Goal: Task Accomplishment & Management: Manage account settings

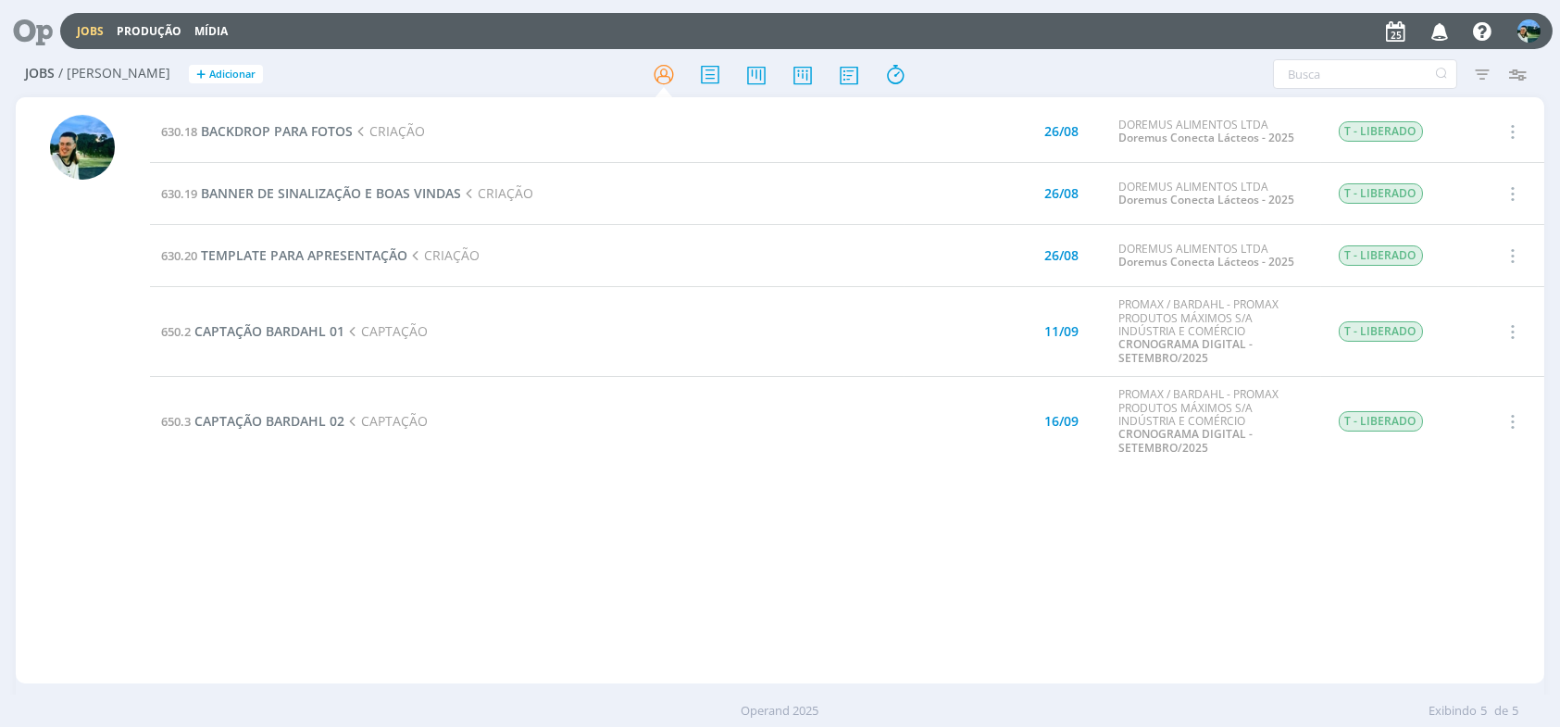
click at [480, 545] on div "630.18 BACKDROP PARA FOTOS CRIAÇÃO 26/08 DOREMUS ALIMENTOS LTDA Doremus Conecta…" at bounding box center [847, 390] width 1394 height 579
click at [368, 196] on span "BANNER DE SINALIZAÇÃO E BOAS VINDAS" at bounding box center [331, 193] width 260 height 18
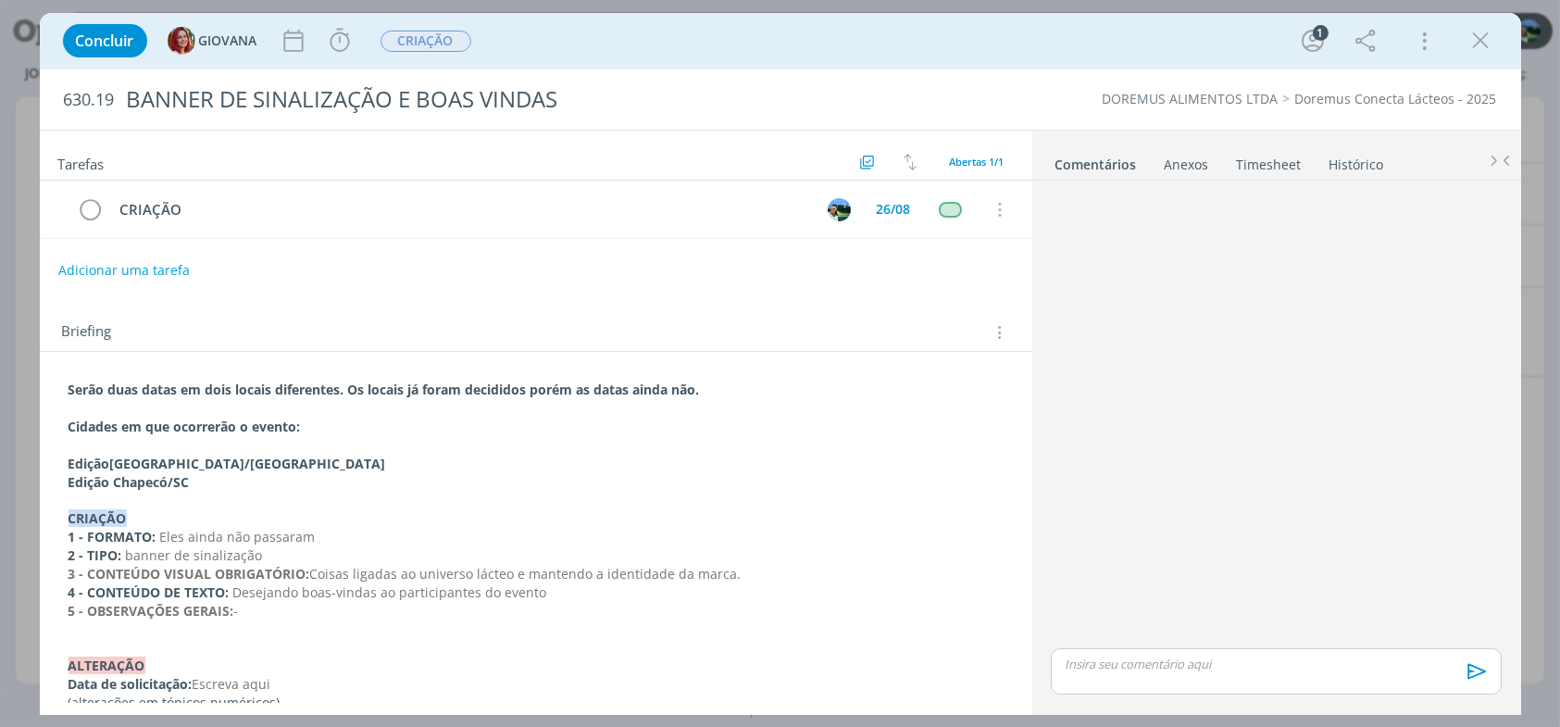
click at [1090, 657] on p "dialog" at bounding box center [1276, 663] width 420 height 17
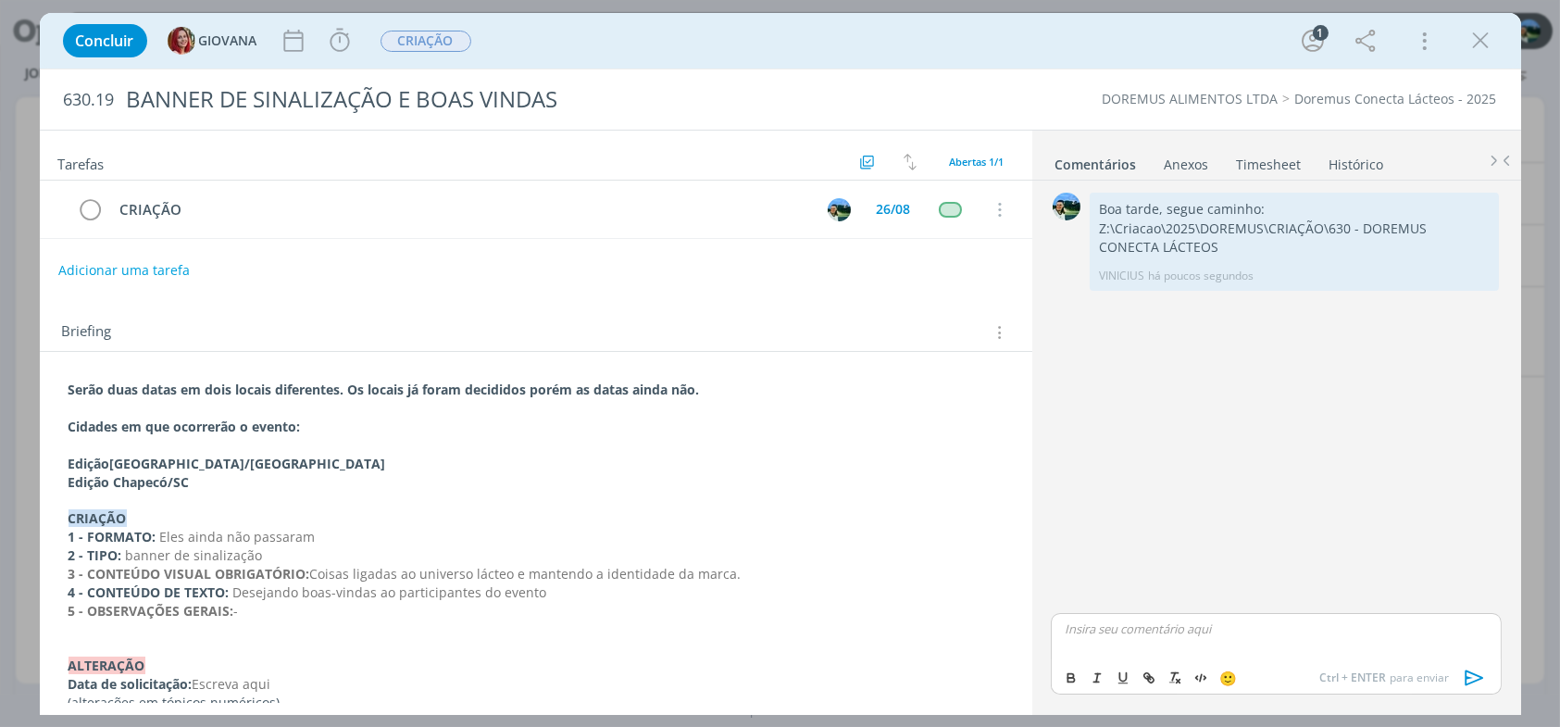
scroll to position [20, 0]
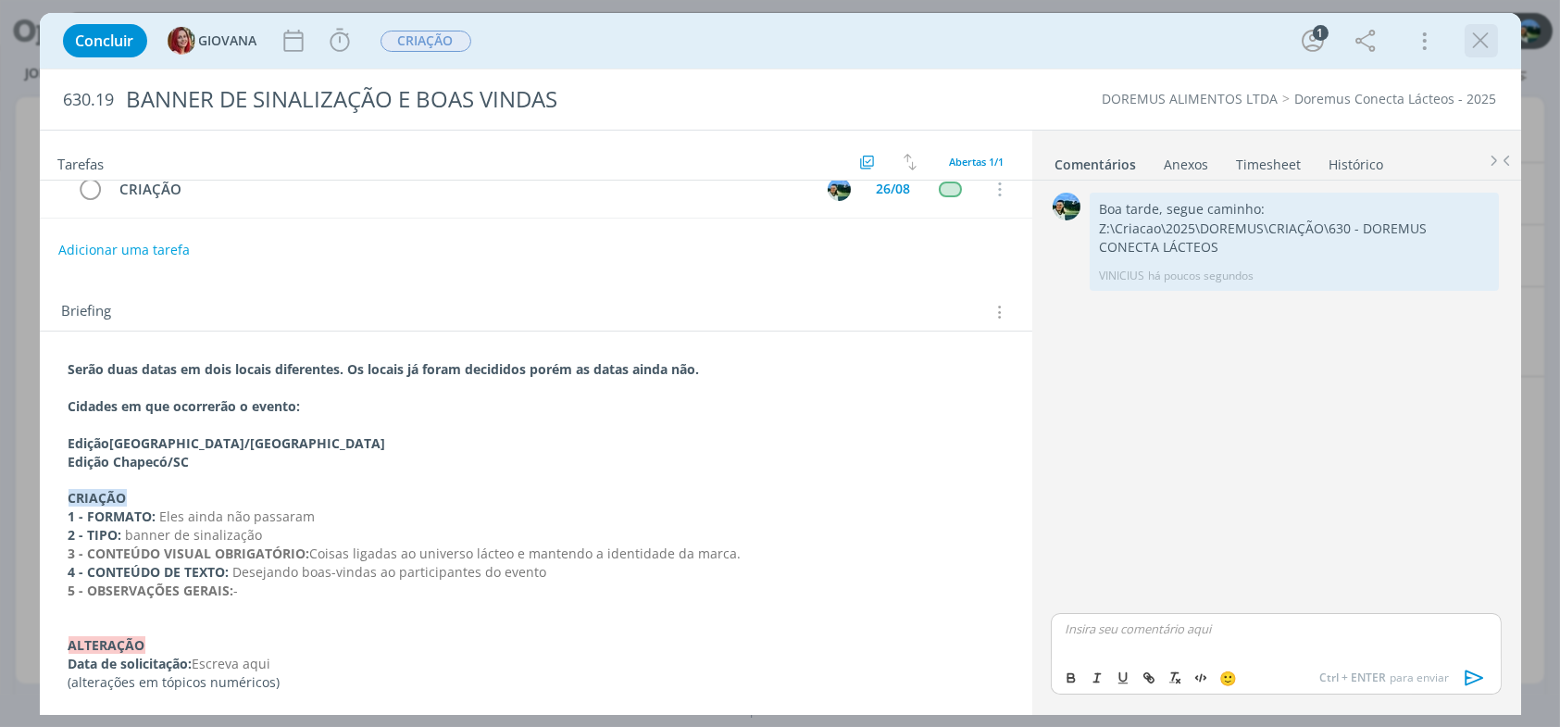
click at [1488, 46] on icon "dialog" at bounding box center [1481, 41] width 28 height 28
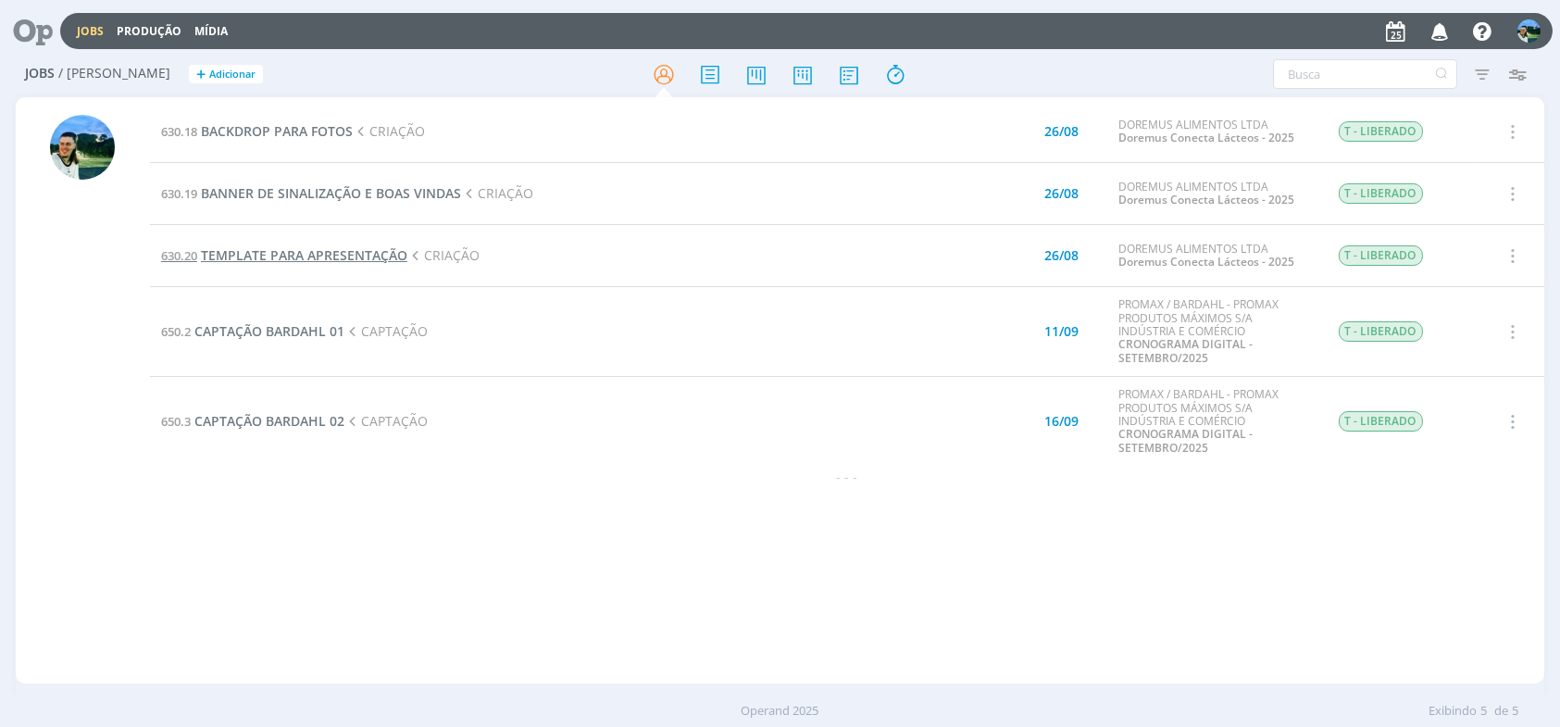
click at [294, 261] on span "TEMPLATE PARA APRESENTAÇÃO" at bounding box center [304, 255] width 206 height 18
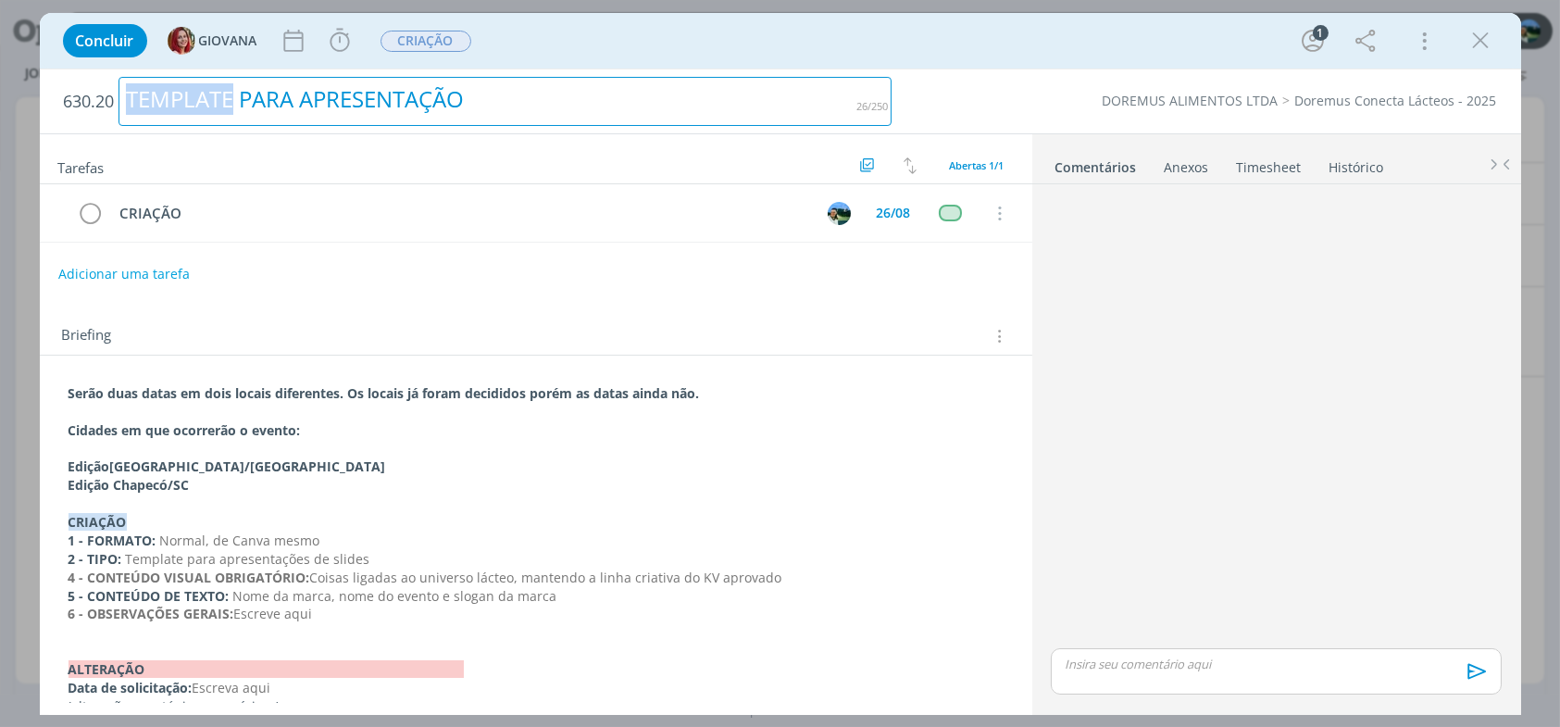
drag, startPoint x: 127, startPoint y: 99, endPoint x: 232, endPoint y: 101, distance: 105.6
click at [232, 101] on div "TEMPLATE PARA APRESENTAÇÃO" at bounding box center [505, 101] width 774 height 49
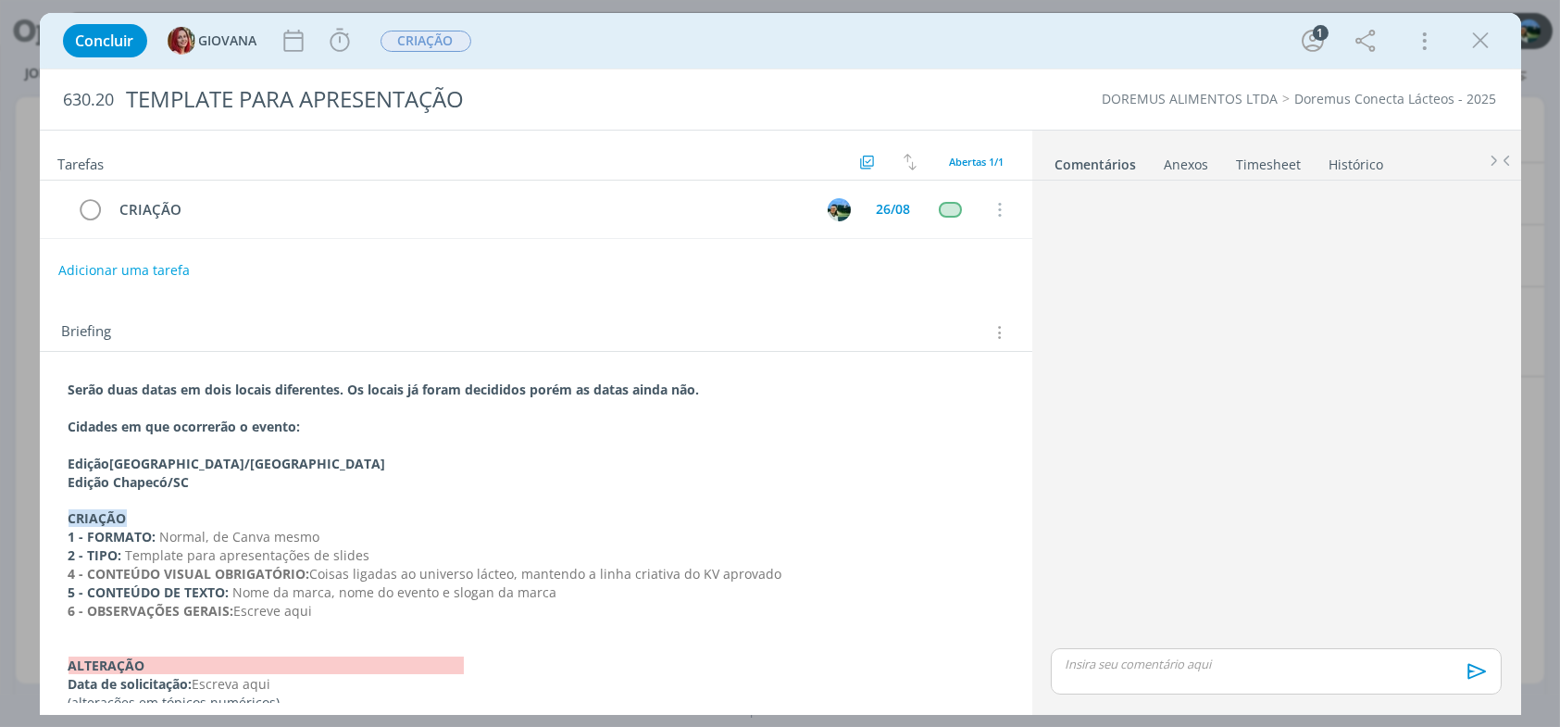
click at [1473, 46] on icon "dialog" at bounding box center [1481, 41] width 28 height 28
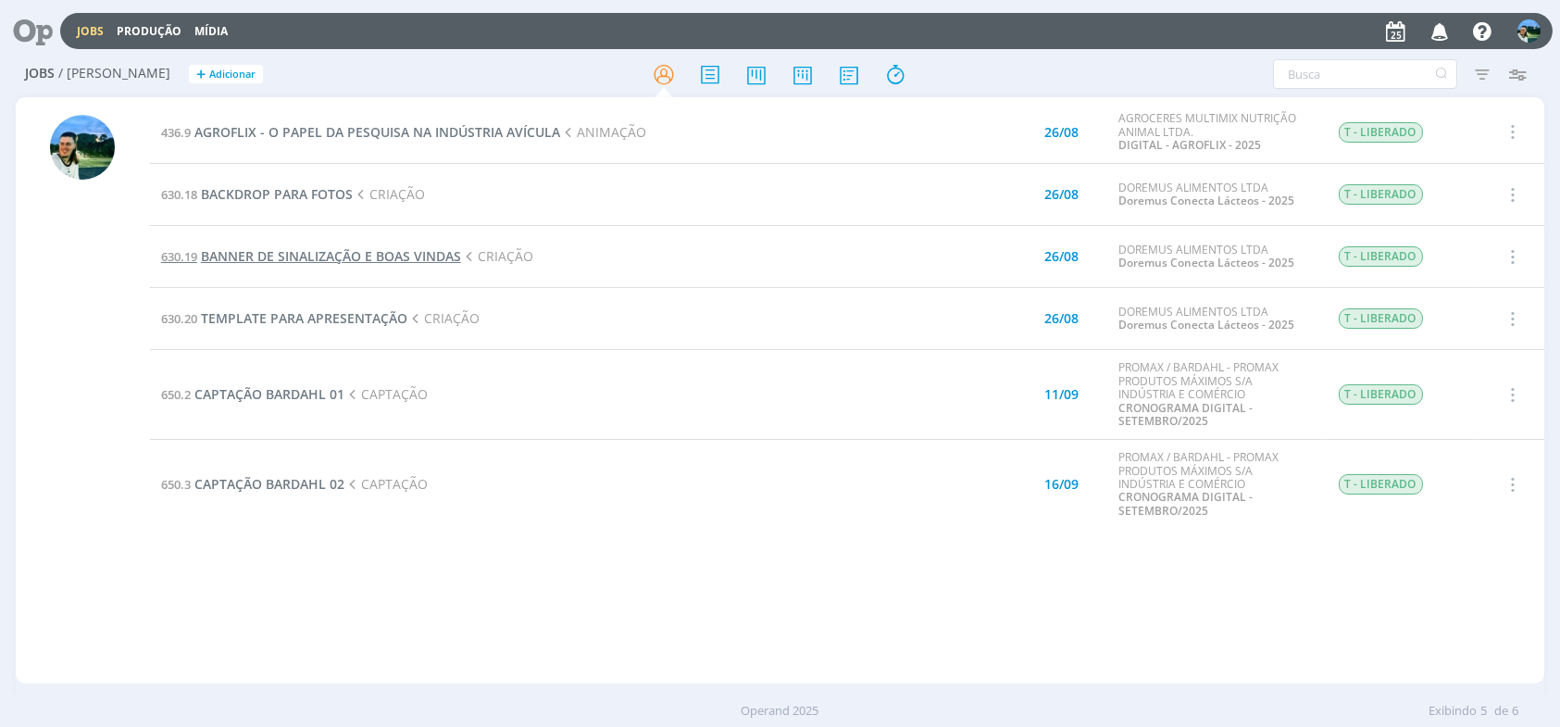
click at [273, 249] on span "BANNER DE SINALIZAÇÃO E BOAS VINDAS" at bounding box center [331, 256] width 260 height 18
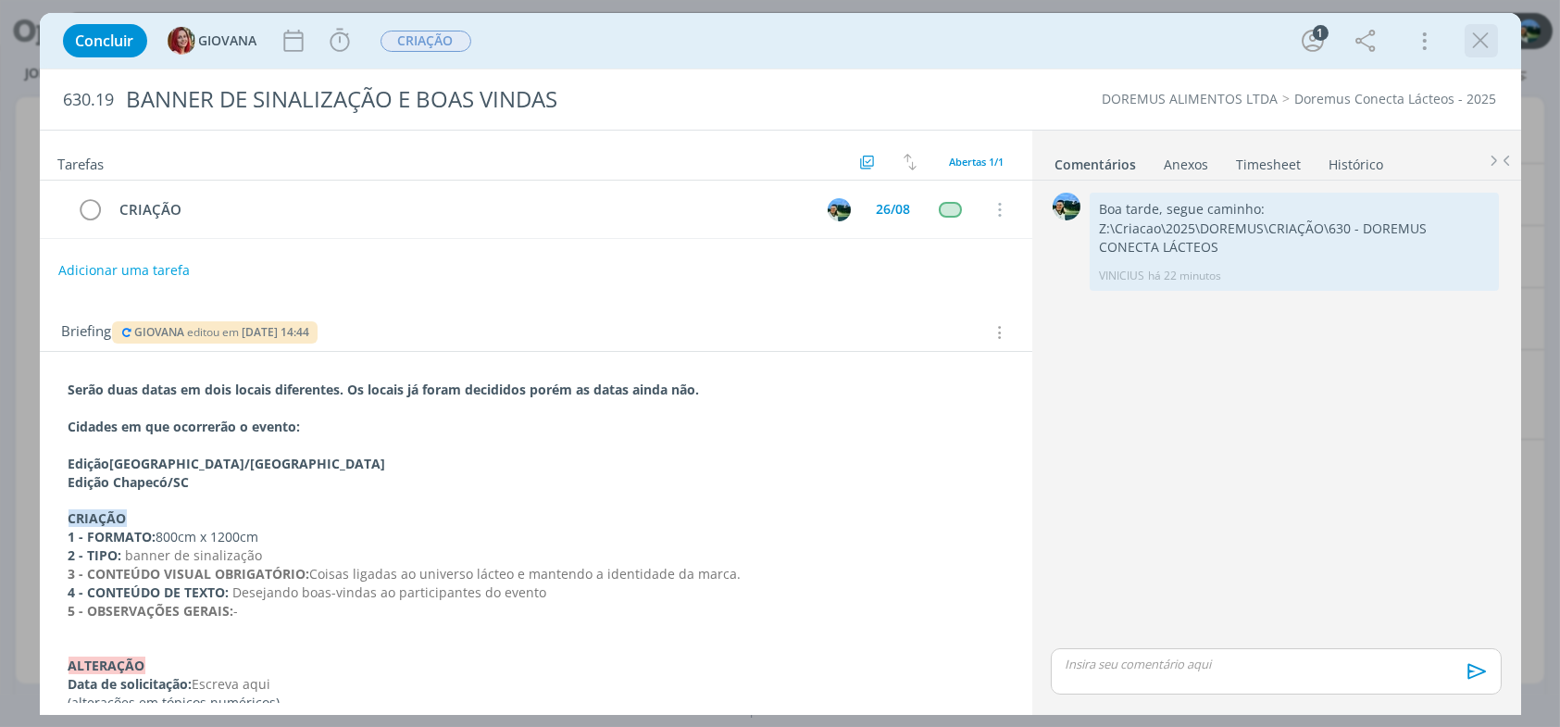
click at [1493, 46] on icon "dialog" at bounding box center [1481, 41] width 28 height 28
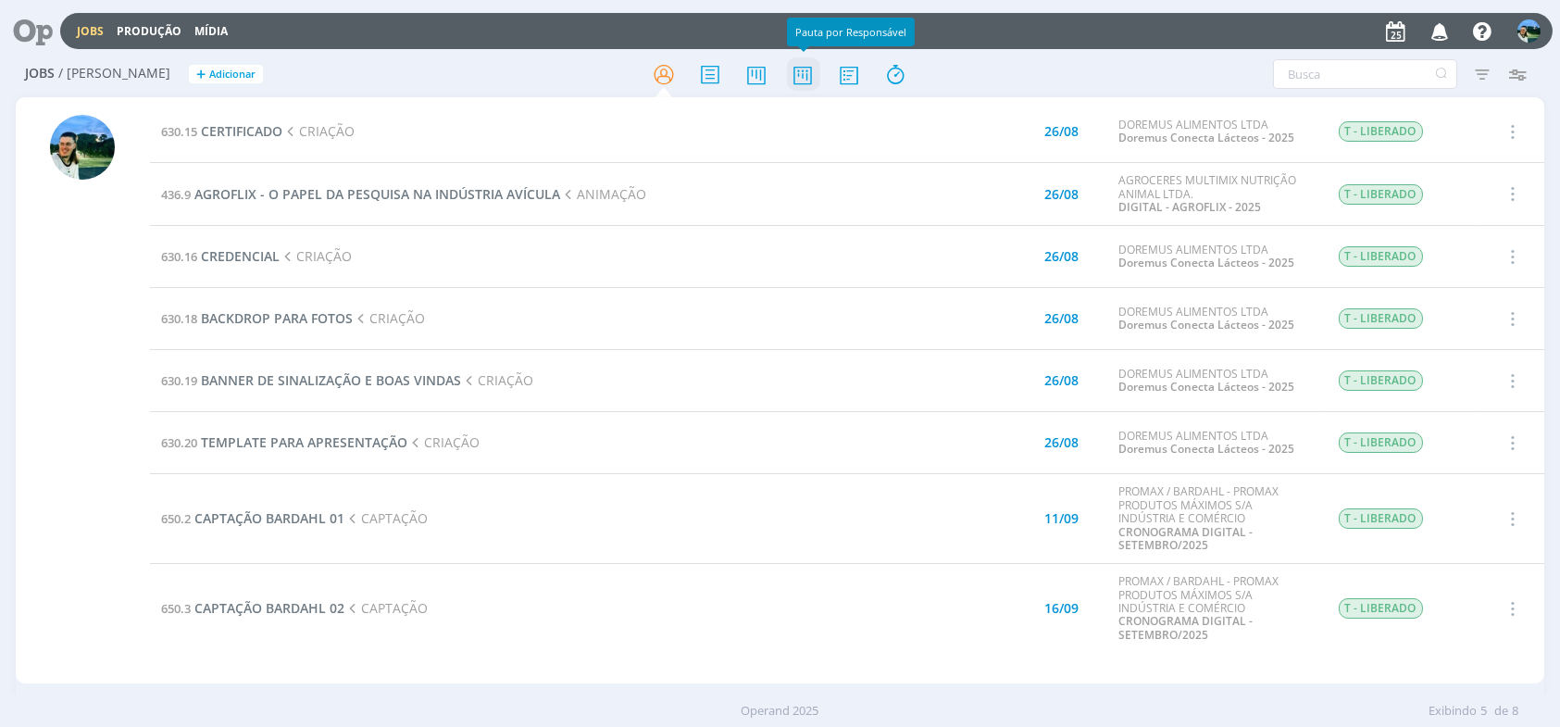
click at [799, 73] on icon at bounding box center [802, 74] width 33 height 36
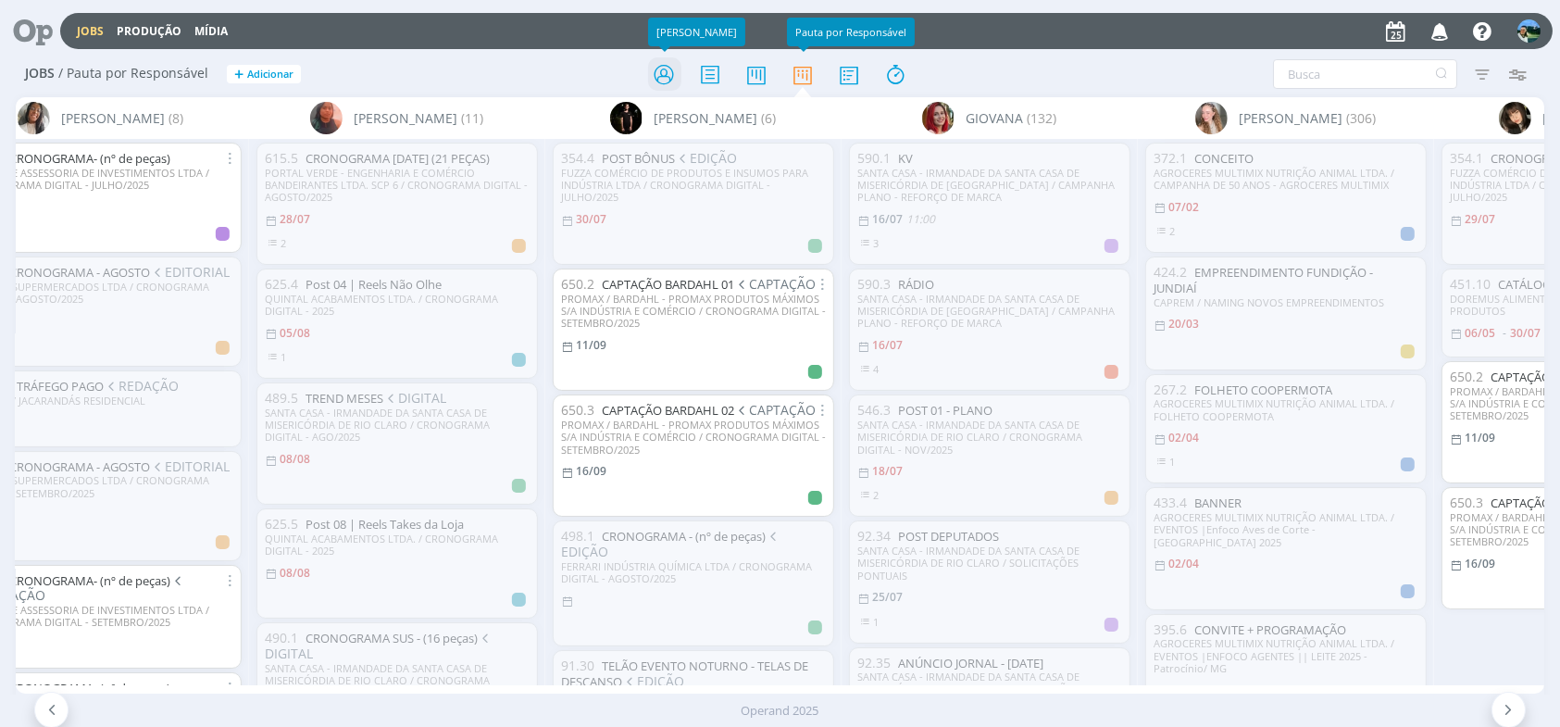
click at [667, 83] on icon at bounding box center [663, 74] width 33 height 36
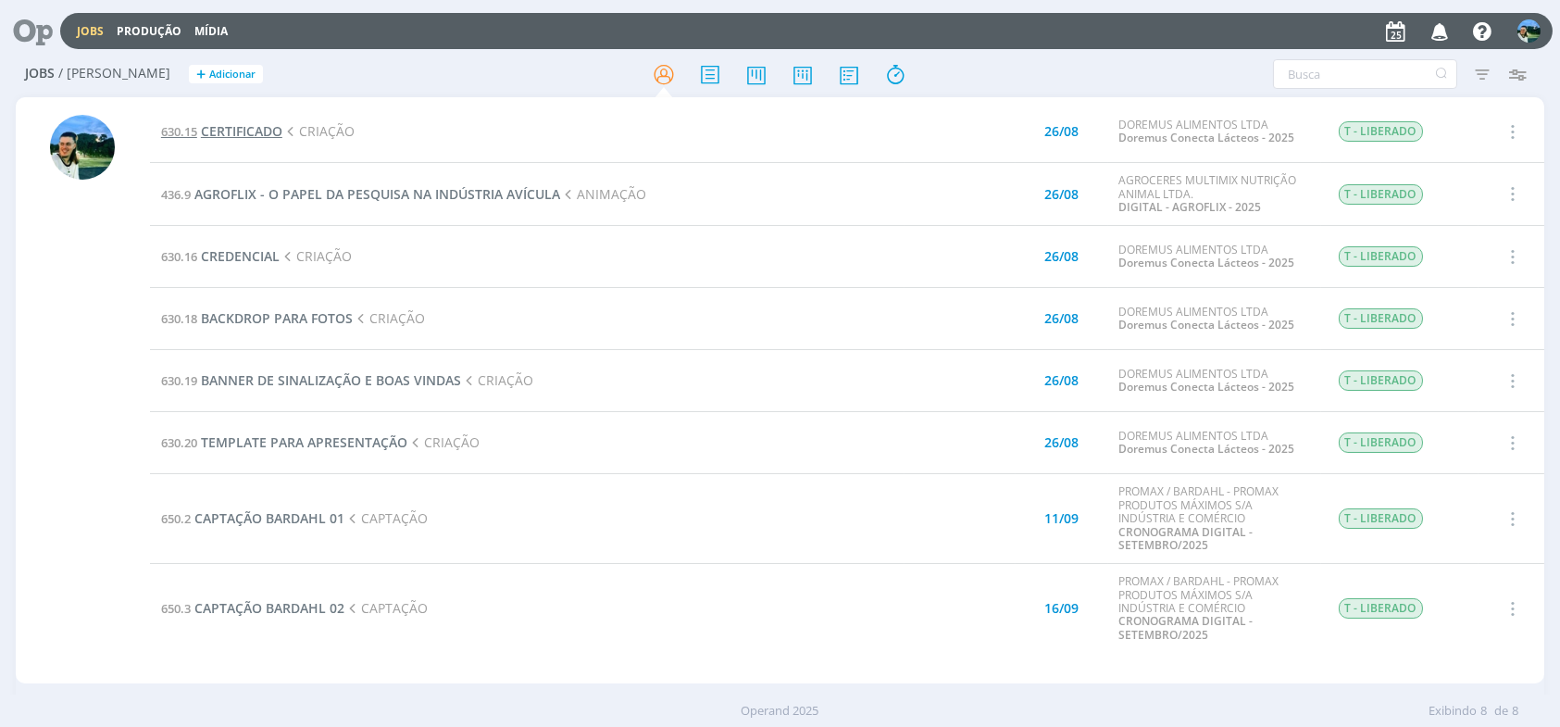
click at [258, 128] on span "CERTIFICADO" at bounding box center [241, 131] width 81 height 18
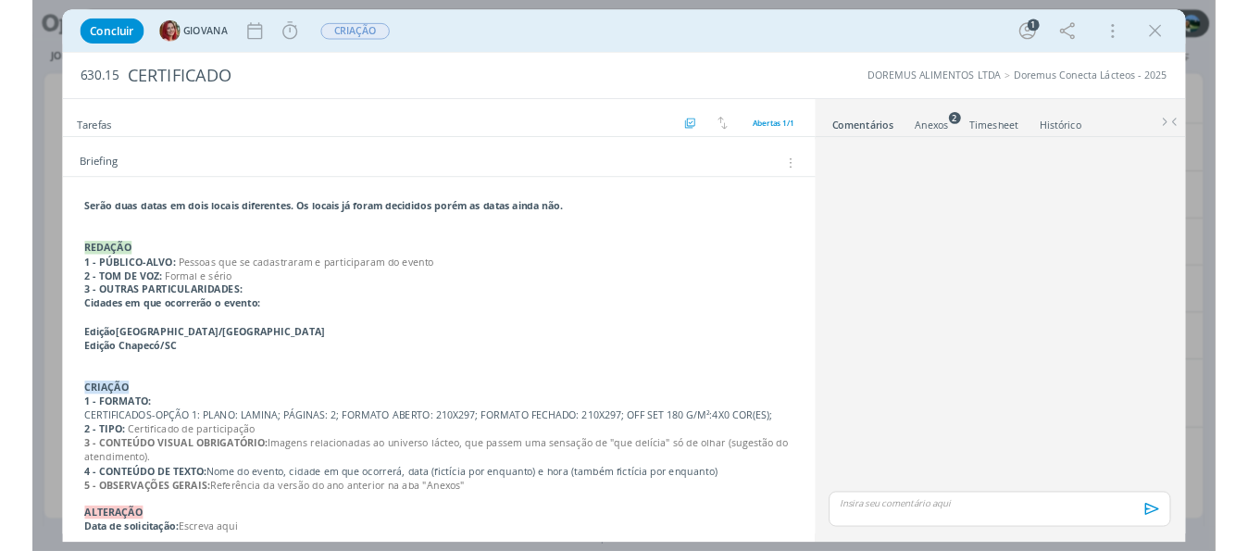
scroll to position [150, 0]
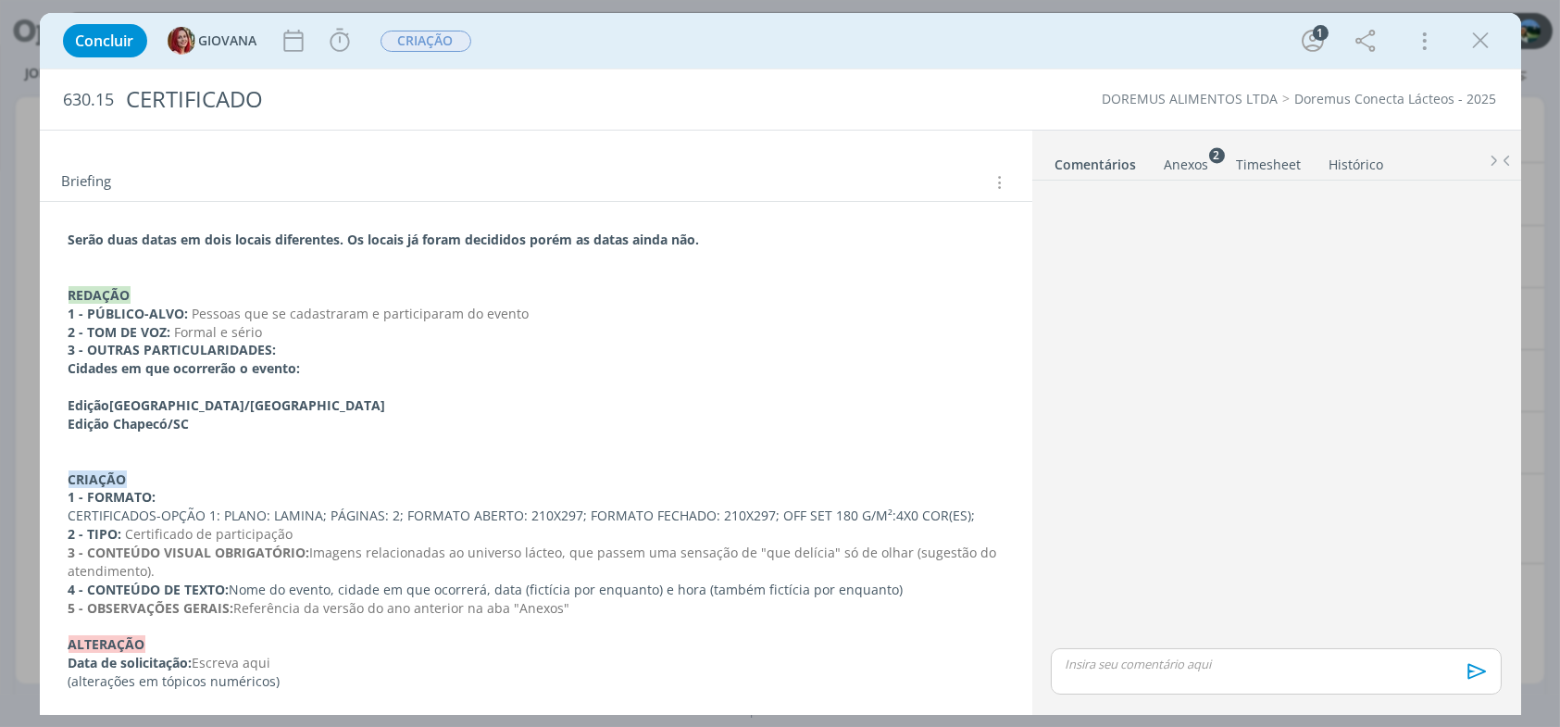
click at [1178, 168] on div "Anexos 2" at bounding box center [1187, 165] width 44 height 19
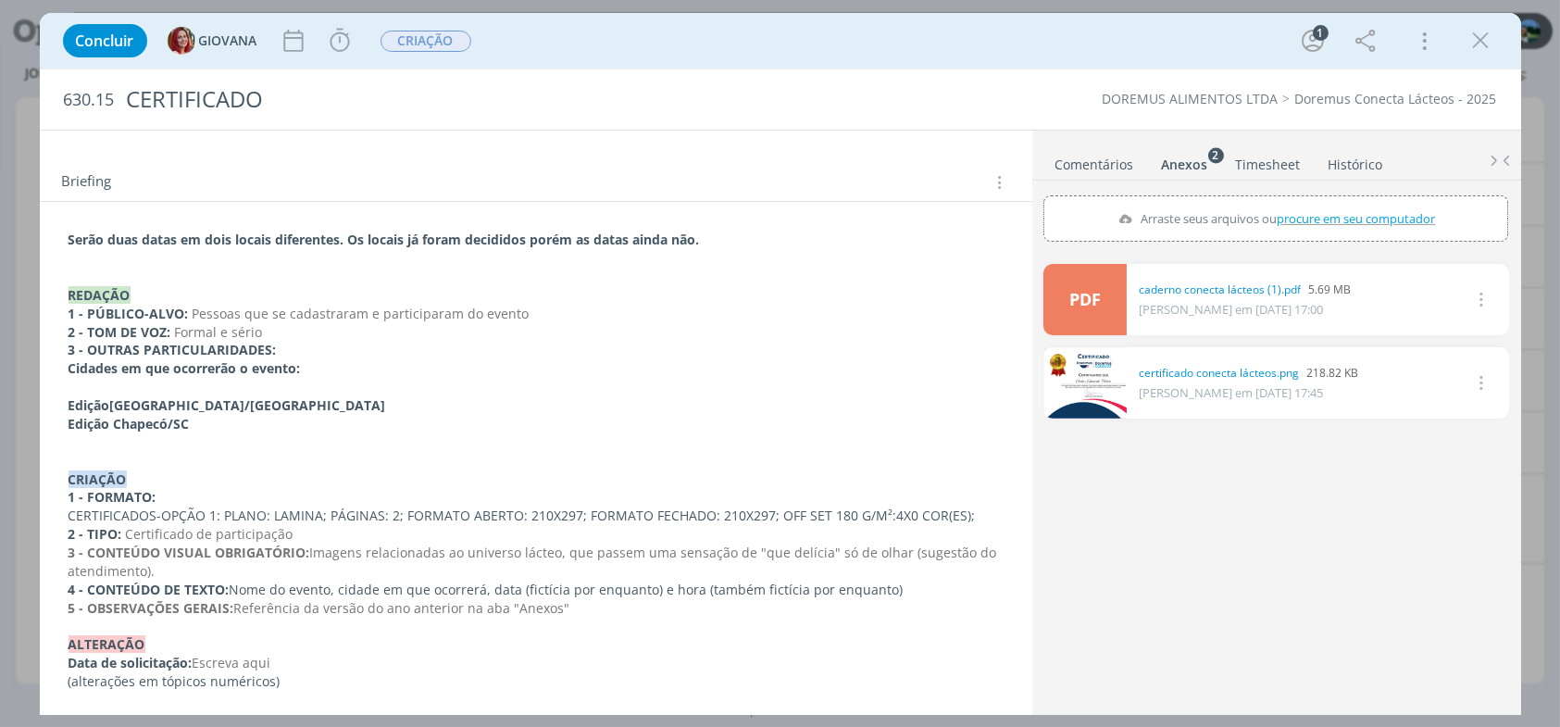
click at [990, 439] on p "dialog" at bounding box center [536, 442] width 935 height 19
click at [1486, 41] on icon "dialog" at bounding box center [1481, 41] width 28 height 28
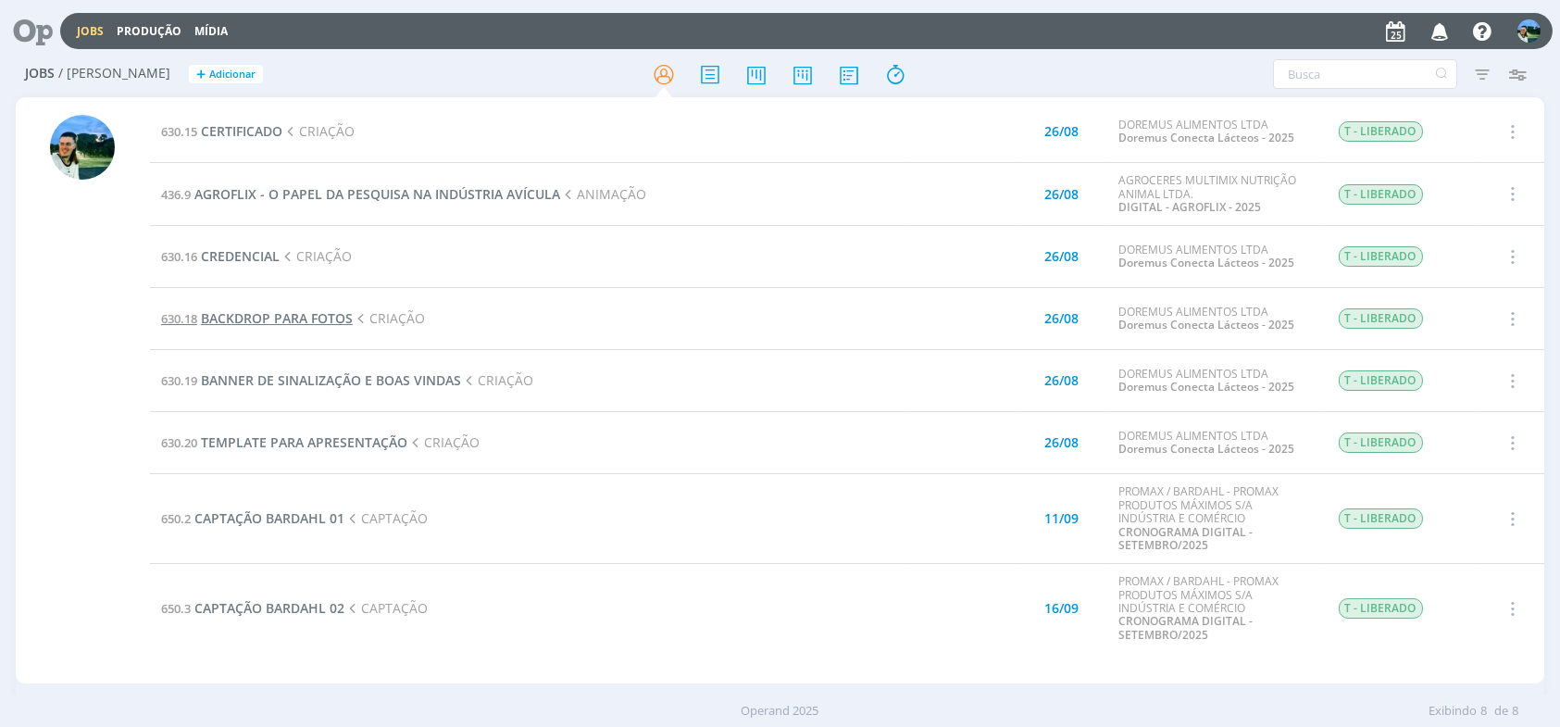
click at [293, 314] on span "BACKDROP PARA FOTOS" at bounding box center [277, 318] width 152 height 18
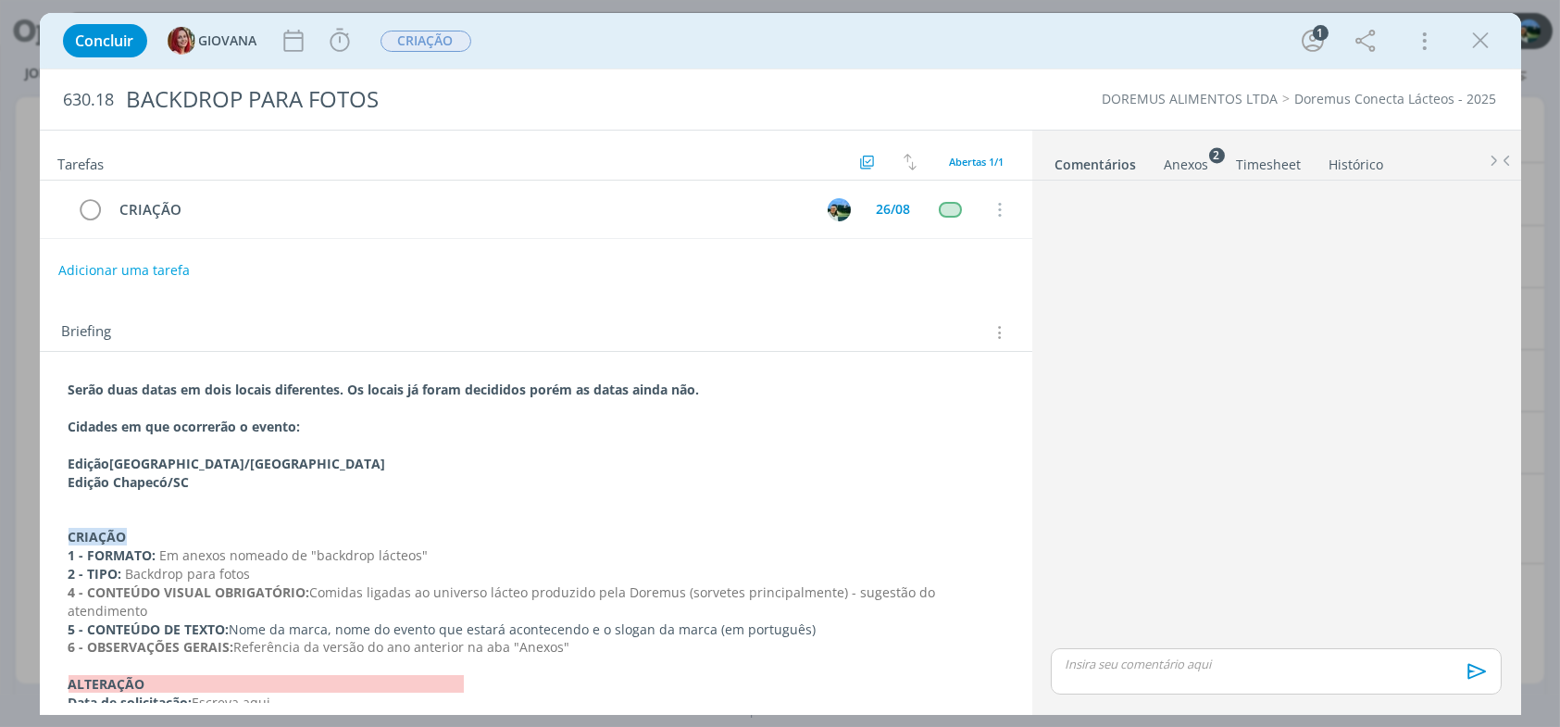
click at [1191, 166] on div "Anexos 2" at bounding box center [1187, 165] width 44 height 19
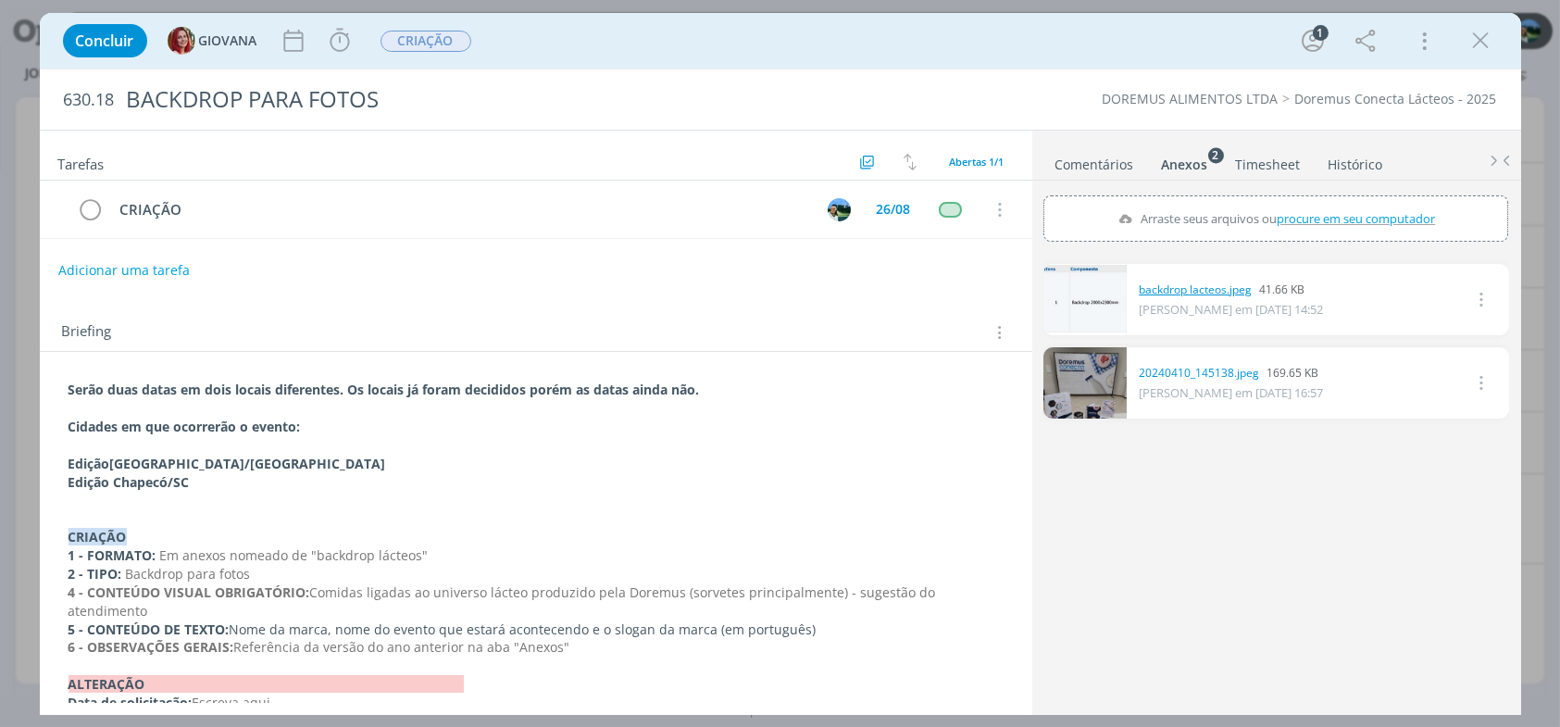
click at [1189, 284] on link "backdrop lacteos.jpeg" at bounding box center [1195, 289] width 113 height 17
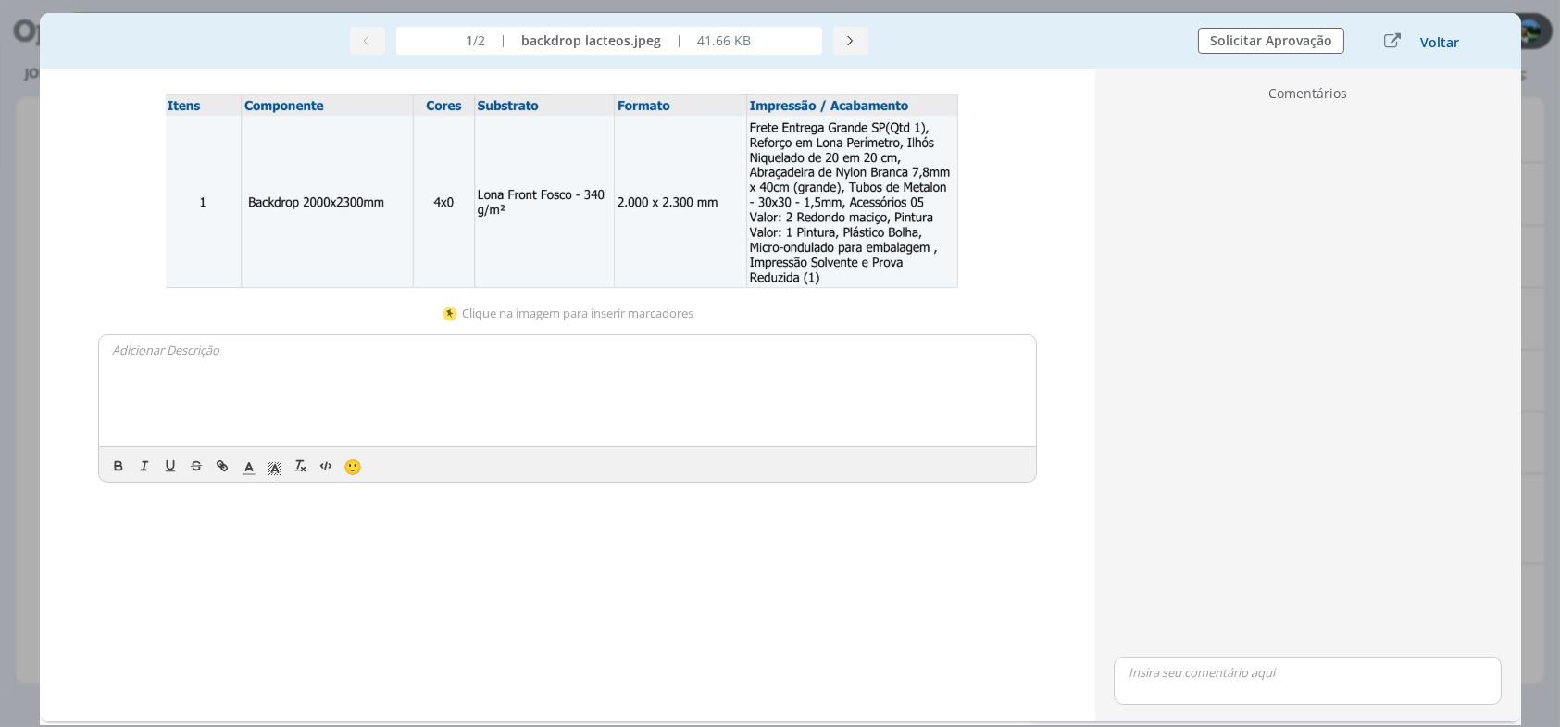
click at [1439, 40] on button "Voltar" at bounding box center [1439, 42] width 41 height 15
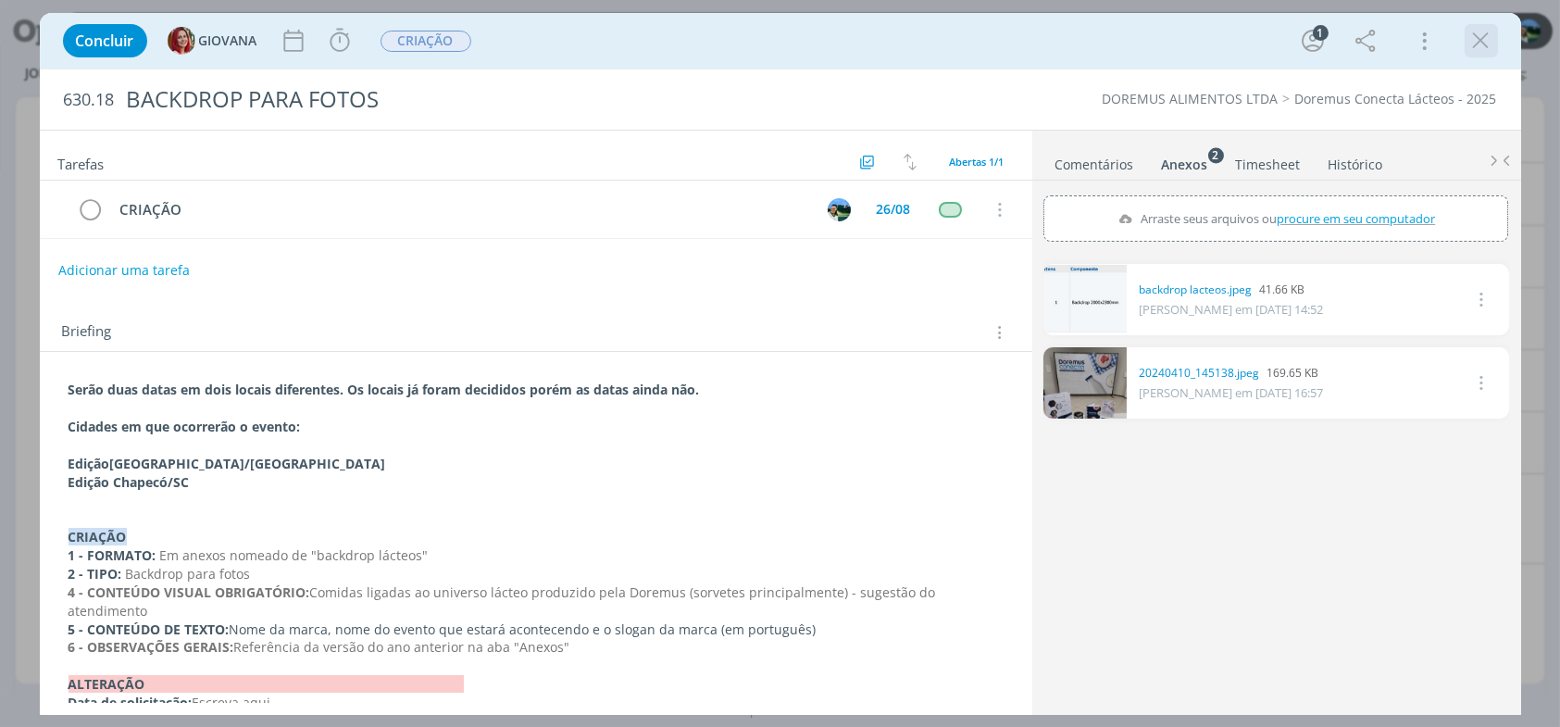
click at [1471, 35] on icon "dialog" at bounding box center [1481, 41] width 28 height 28
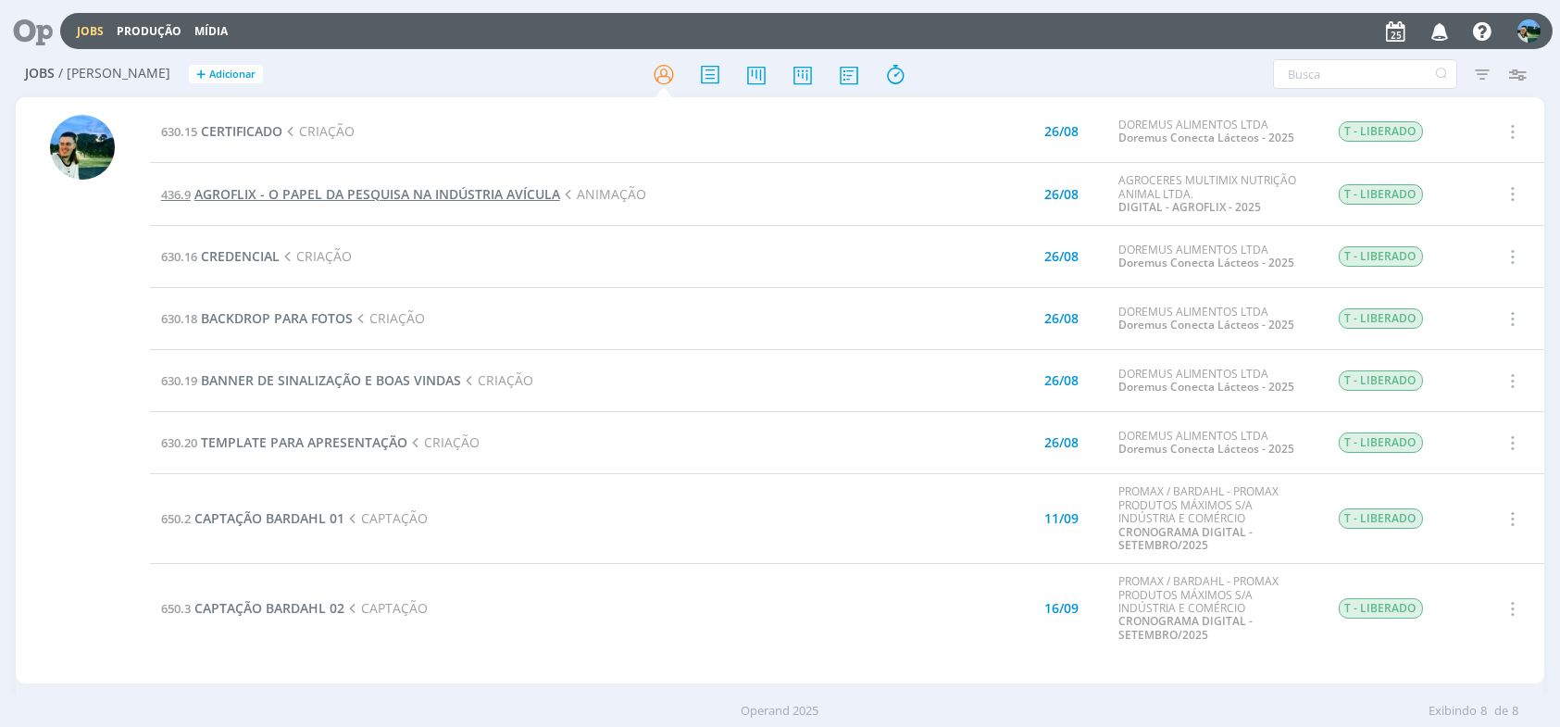
click at [264, 188] on span "AGROFLIX - O PAPEL DA PESQUISA NA INDÚSTRIA AVÍCULA" at bounding box center [377, 194] width 366 height 18
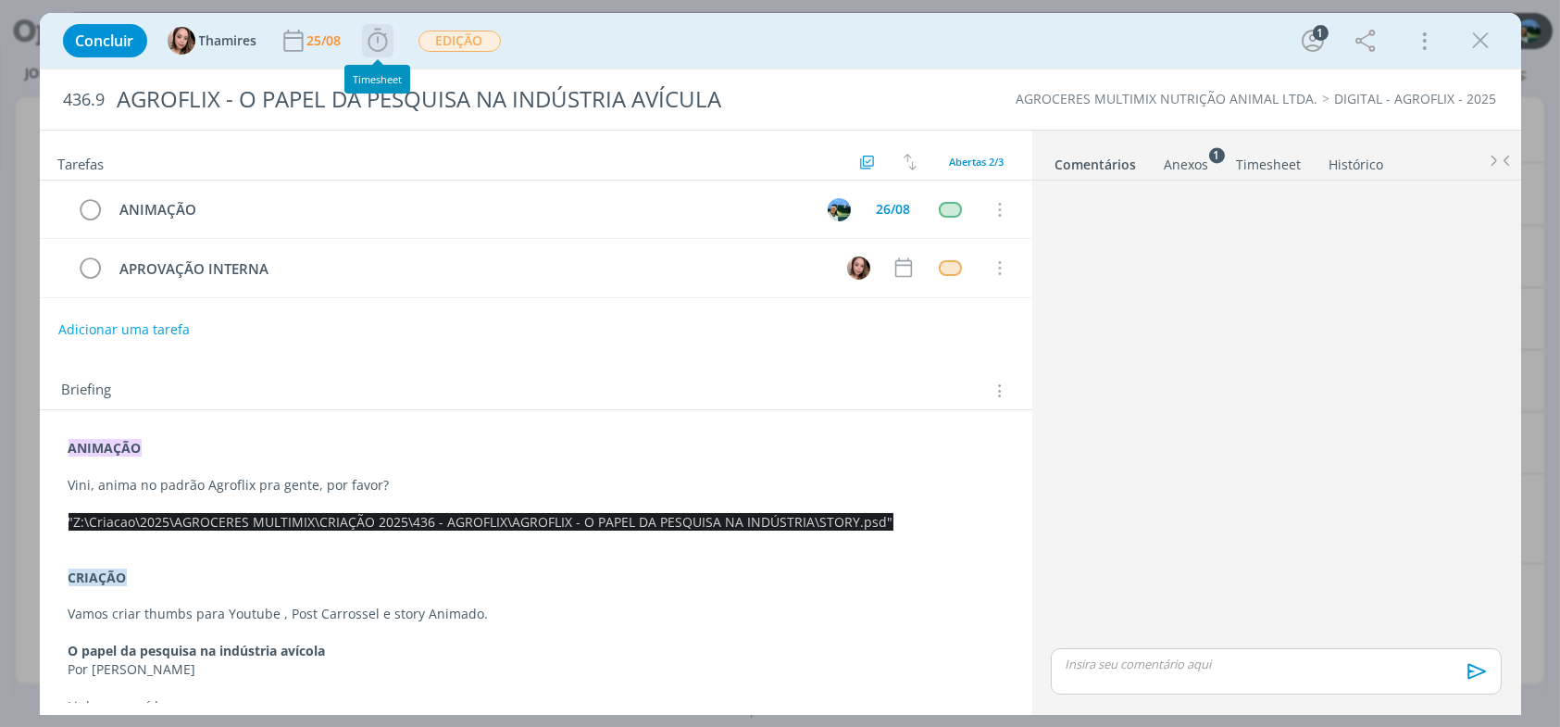
click at [373, 44] on icon "dialog" at bounding box center [378, 41] width 28 height 28
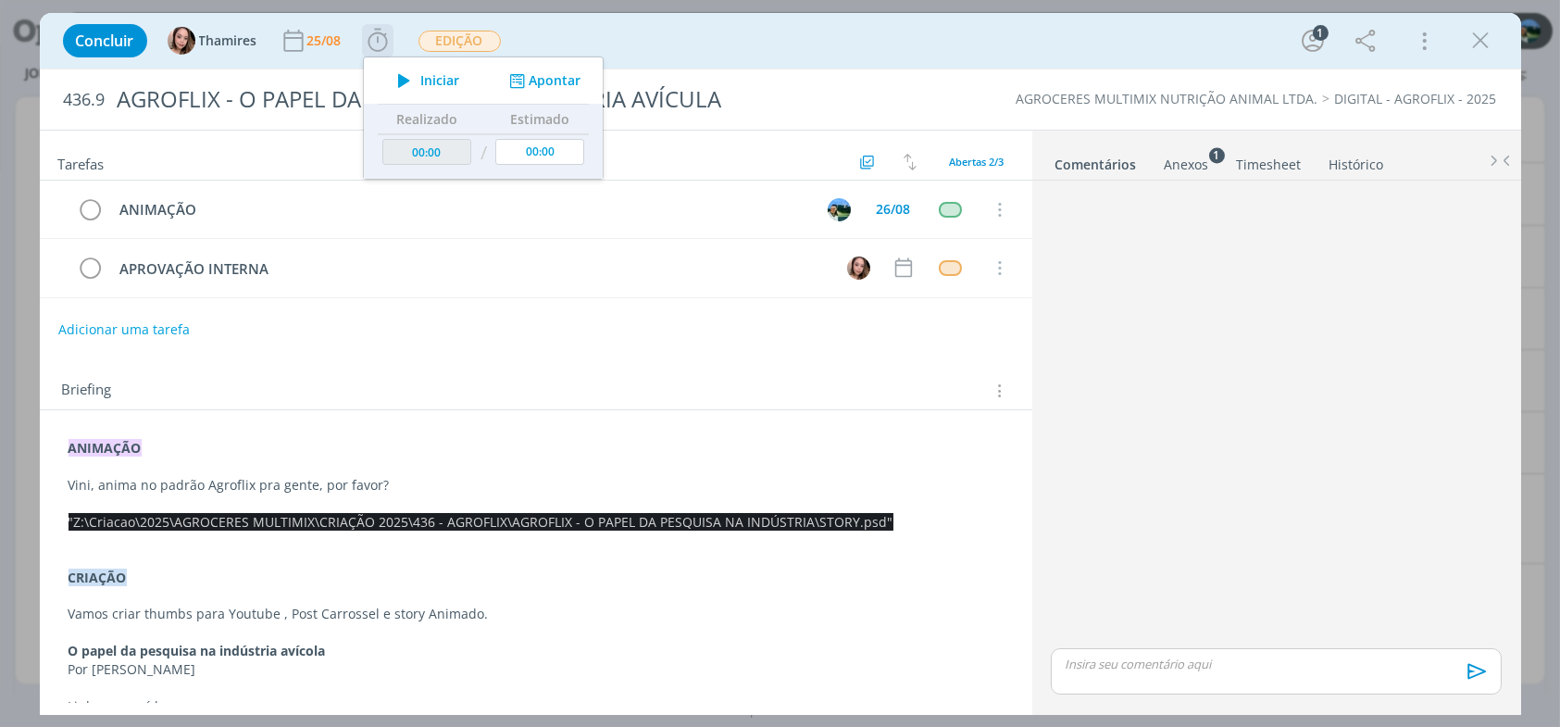
click at [437, 86] on span "Iniciar" at bounding box center [439, 80] width 39 height 13
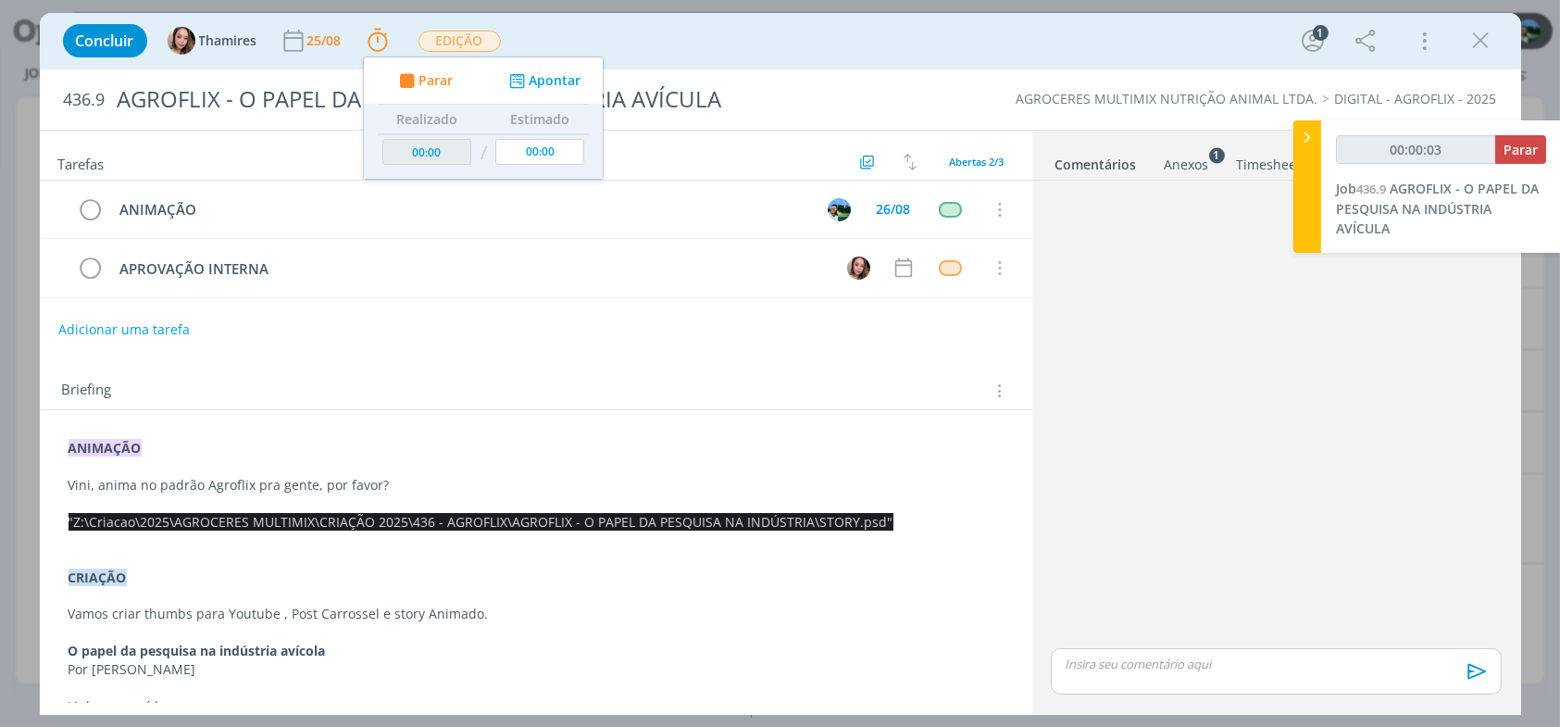
click at [74, 520] on span ""Z:\Criacao\2025\AGROCERES MULTIMIX\CRIAÇÃO 2025\436 - AGROFLIX\AGROFLIX - O PA…" at bounding box center [481, 522] width 825 height 18
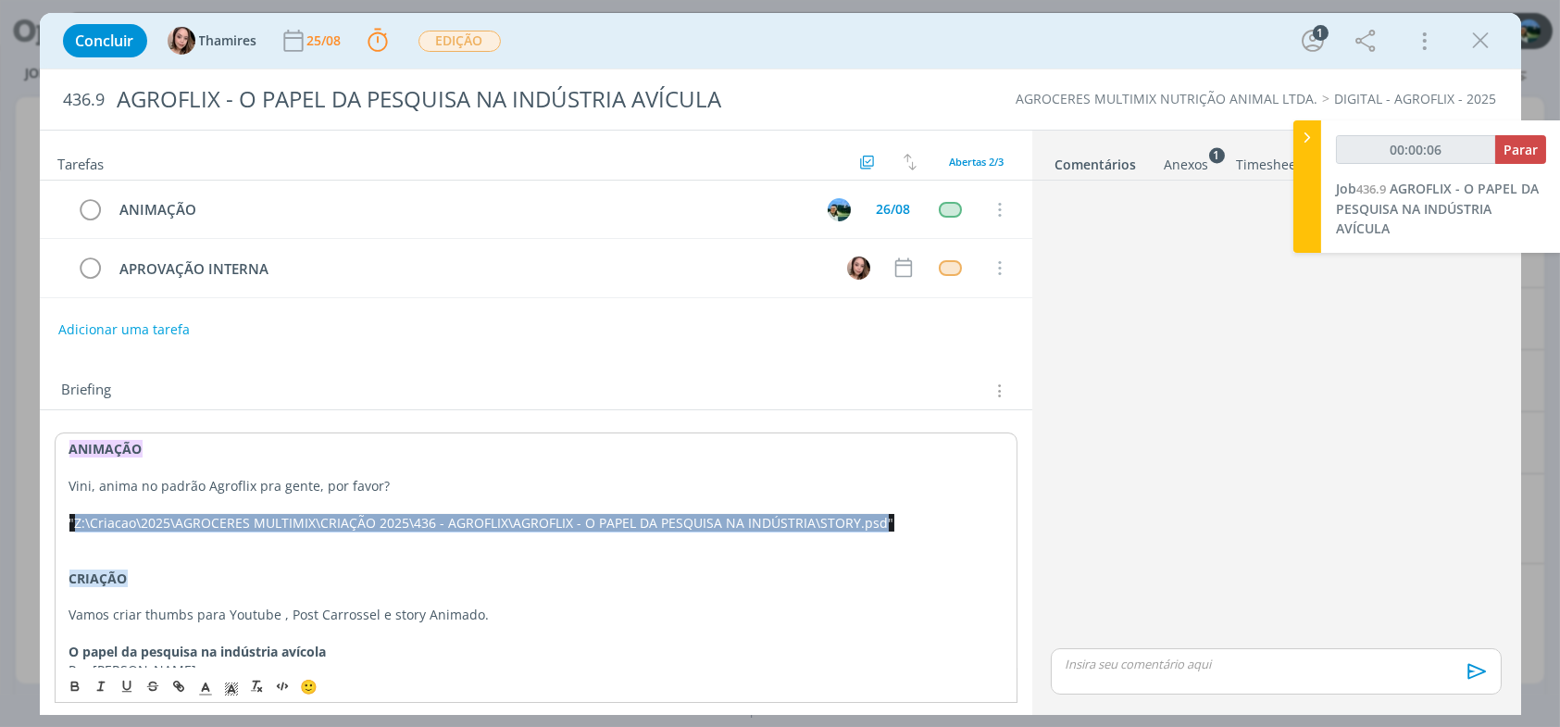
drag, startPoint x: 76, startPoint y: 519, endPoint x: 873, endPoint y: 522, distance: 797.1
click at [873, 522] on span ""Z:\Criacao\2025\AGROCERES MULTIMIX\CRIAÇÃO 2025\436 - AGROFLIX\AGROFLIX - O PA…" at bounding box center [481, 523] width 825 height 18
copy span "Z:\Criacao\2025\AGROCERES MULTIMIX\CRIAÇÃO 2025\436 - AGROFLIX\AGROFLIX - O PAP…"
click at [380, 38] on icon "dialog" at bounding box center [378, 41] width 28 height 28
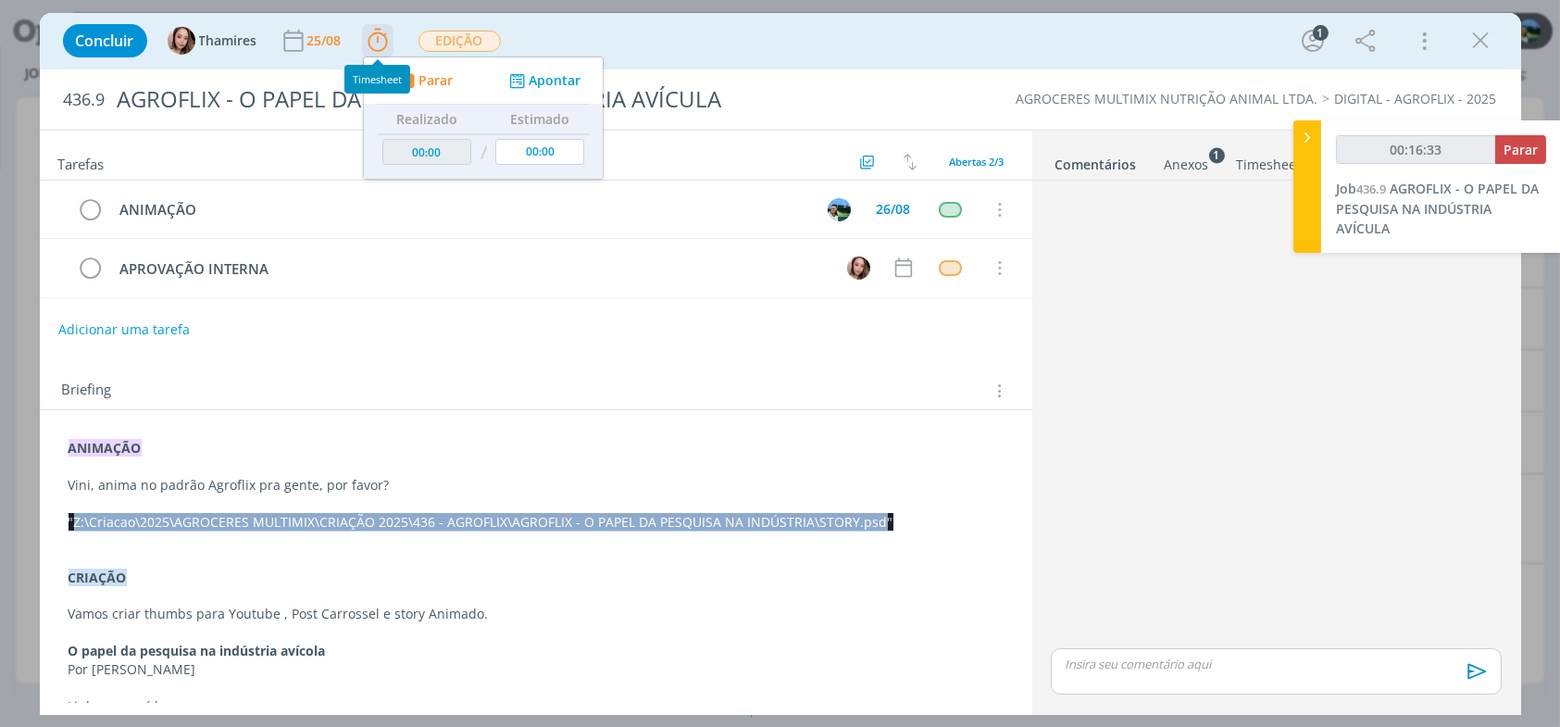
type input "00:16:34"
click at [436, 80] on span "Parar" at bounding box center [435, 80] width 34 height 13
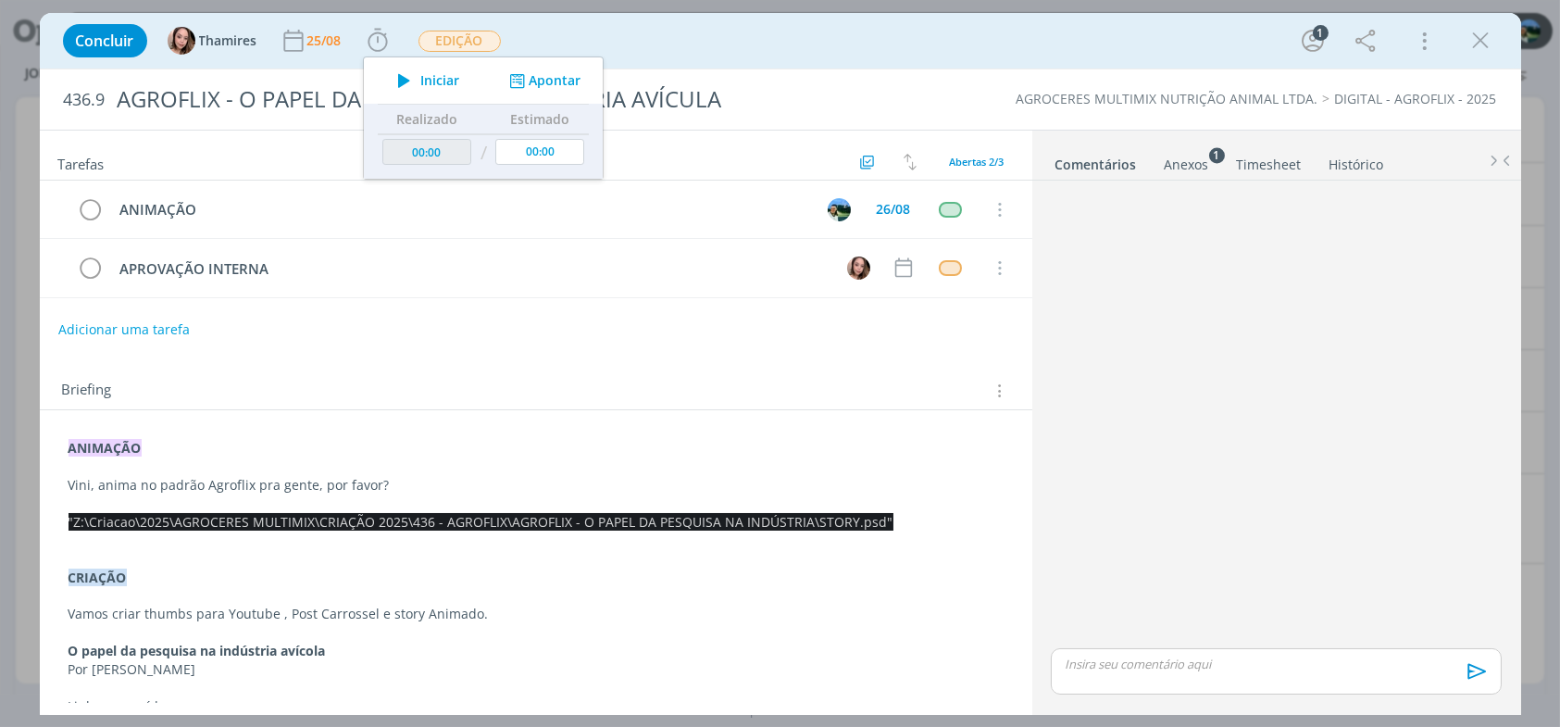
click at [1119, 655] on p "dialog" at bounding box center [1276, 663] width 420 height 17
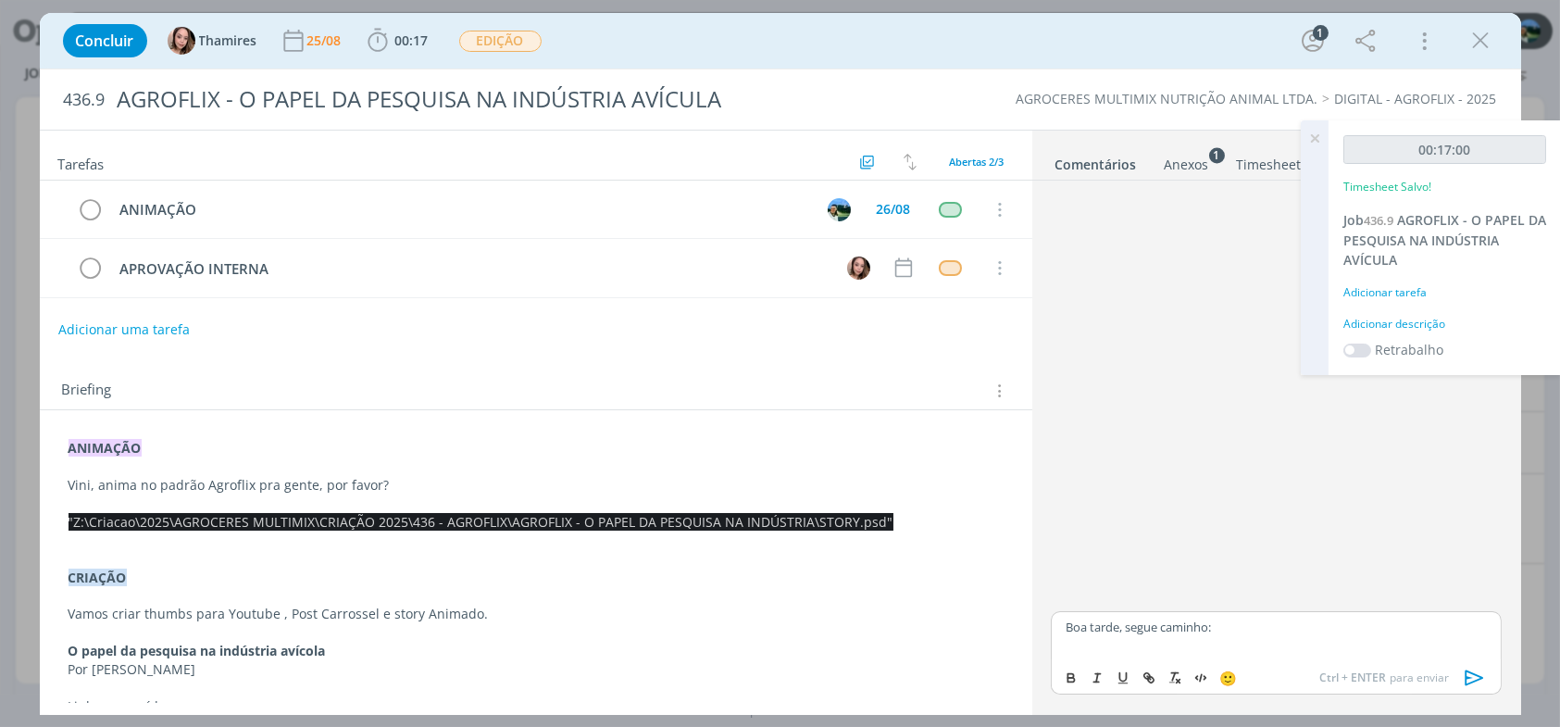
drag, startPoint x: 471, startPoint y: 520, endPoint x: 295, endPoint y: 516, distance: 176.0
click at [471, 520] on span ""Z:\Criacao\2025\AGROCERES MULTIMIX\CRIAÇÃO 2025\436 - AGROFLIX\AGROFLIX - O PA…" at bounding box center [481, 522] width 825 height 18
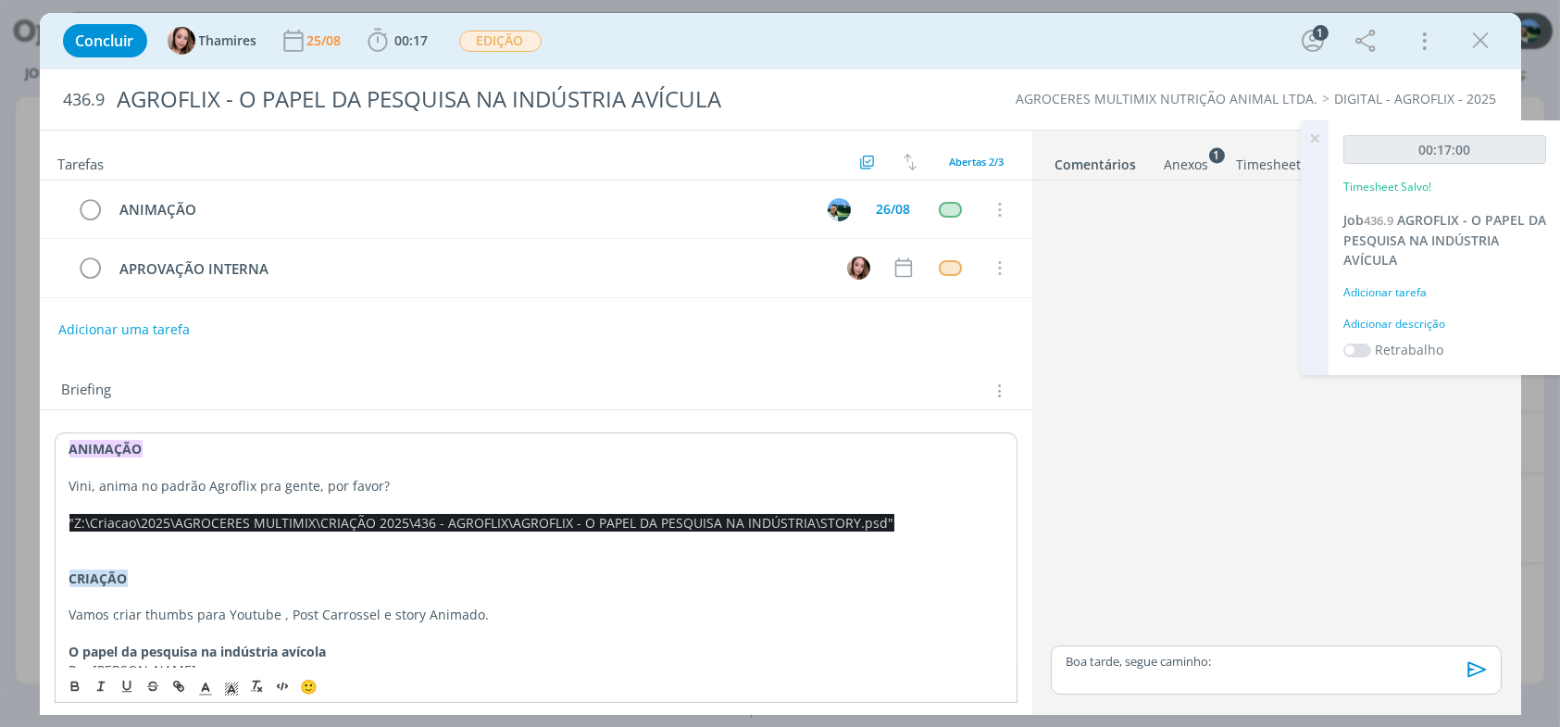
click at [155, 516] on span ""Z:\Criacao\2025\AGROCERES MULTIMIX\CRIAÇÃO 2025\436 - AGROFLIX\AGROFLIX - O PA…" at bounding box center [481, 523] width 825 height 18
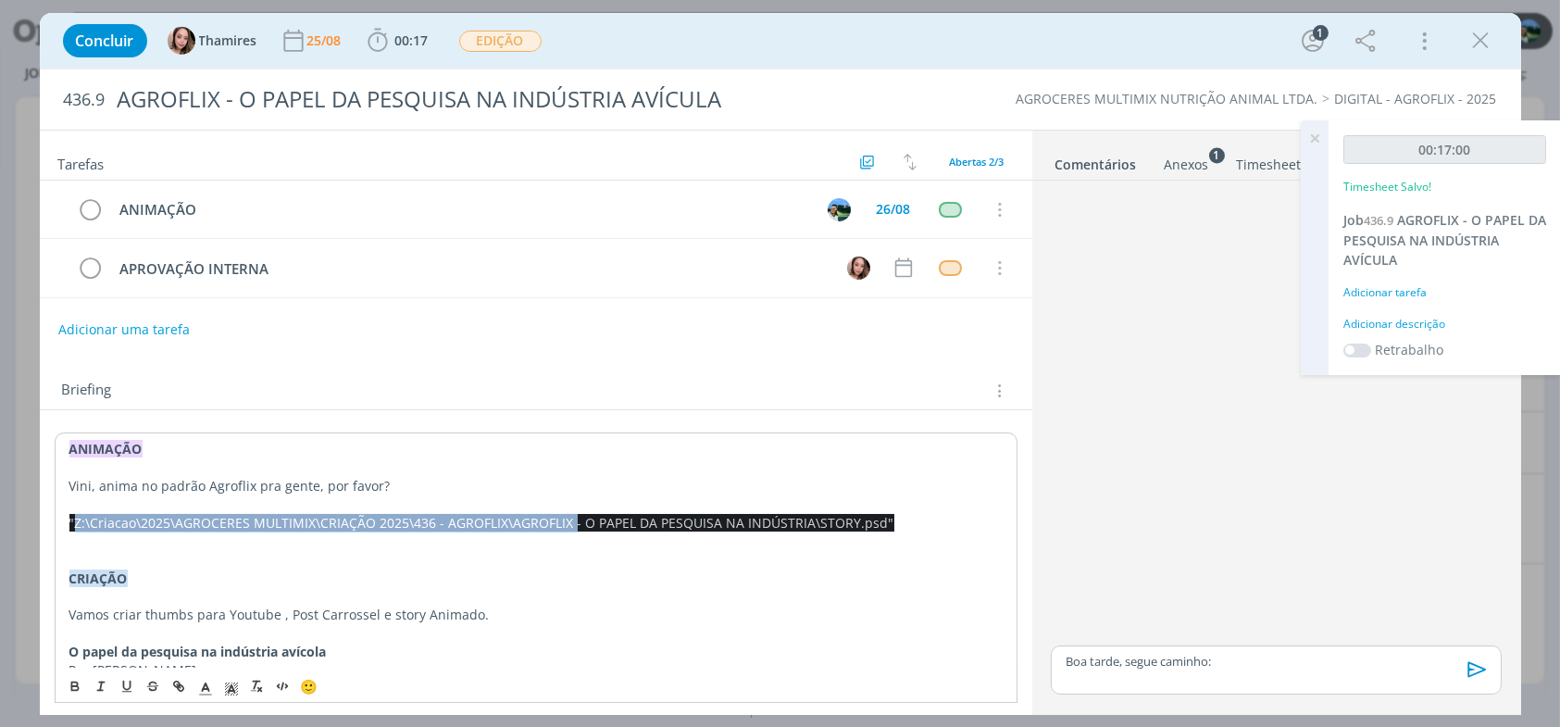
drag, startPoint x: 75, startPoint y: 520, endPoint x: 569, endPoint y: 520, distance: 494.4
click at [569, 520] on span ""Z:\Criacao\2025\AGROCERES MULTIMIX\CRIAÇÃO 2025\436 - AGROFLIX\AGROFLIX - O PA…" at bounding box center [481, 523] width 825 height 18
copy span "Z:\Criacao\2025\AGROCERES MULTIMIX\CRIAÇÃO 2025\436 - AGROFLIX\AGROFLIX"
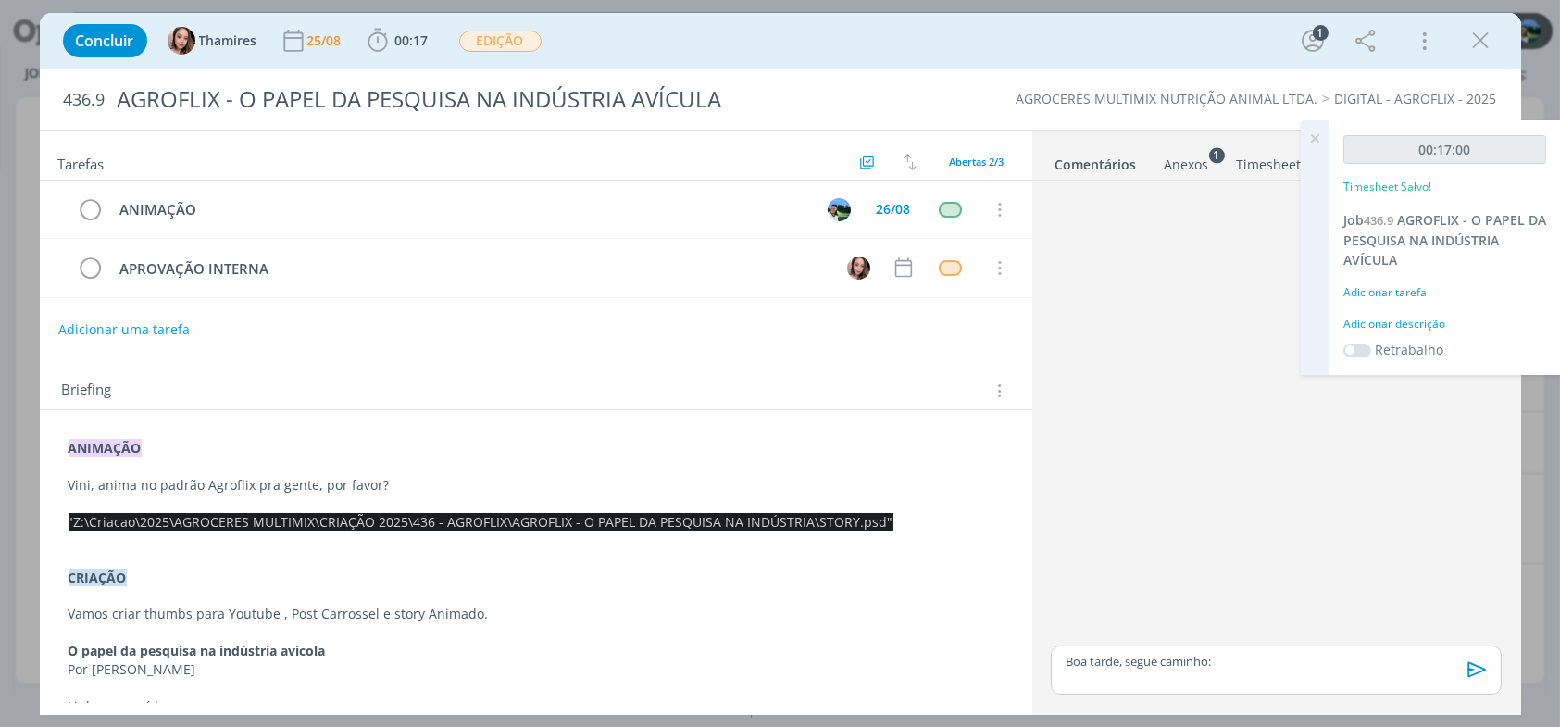
click at [1239, 667] on p "Boa tarde, segue caminho:" at bounding box center [1276, 661] width 420 height 17
click at [1129, 654] on div "Boa tarde, segue caminho:" at bounding box center [1276, 635] width 450 height 48
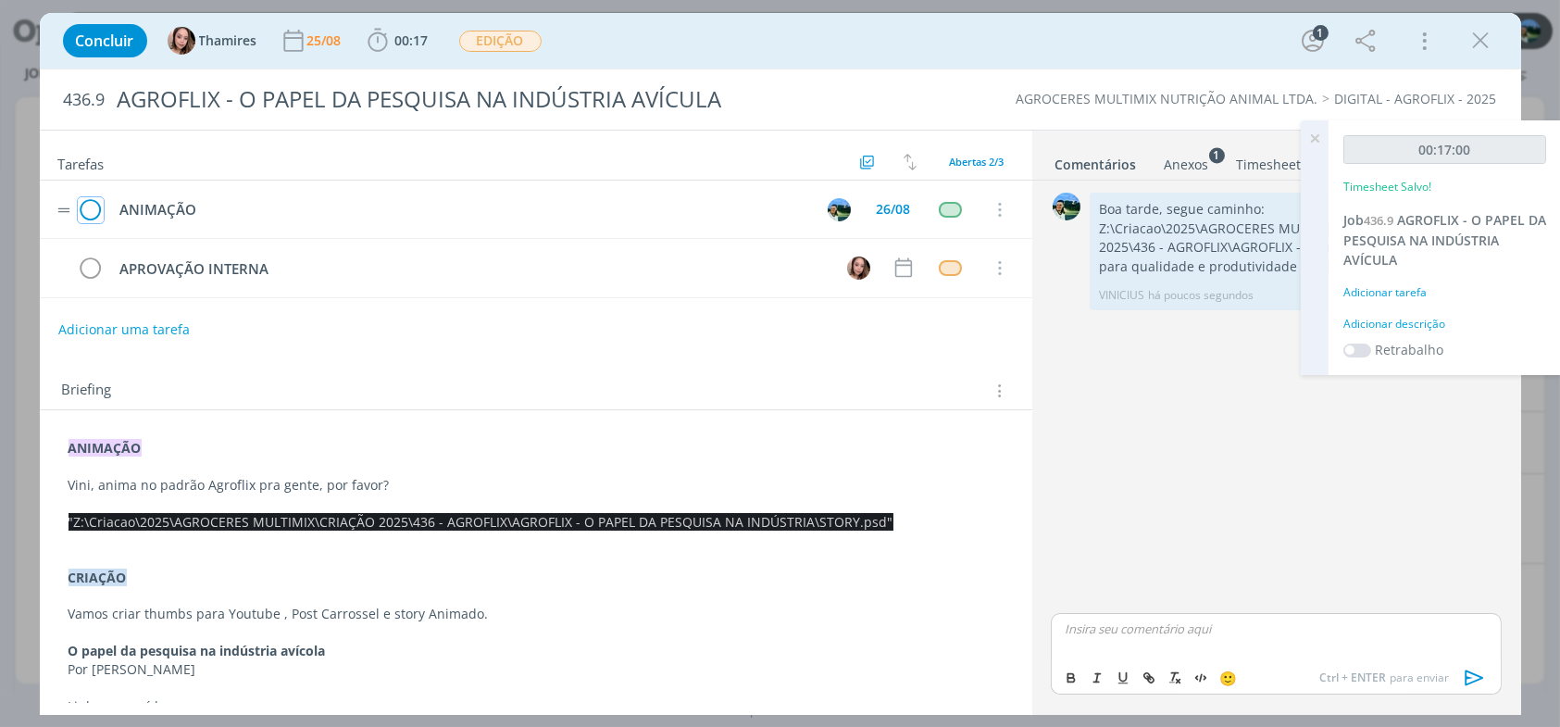
click at [90, 208] on icon "dialog" at bounding box center [91, 210] width 26 height 28
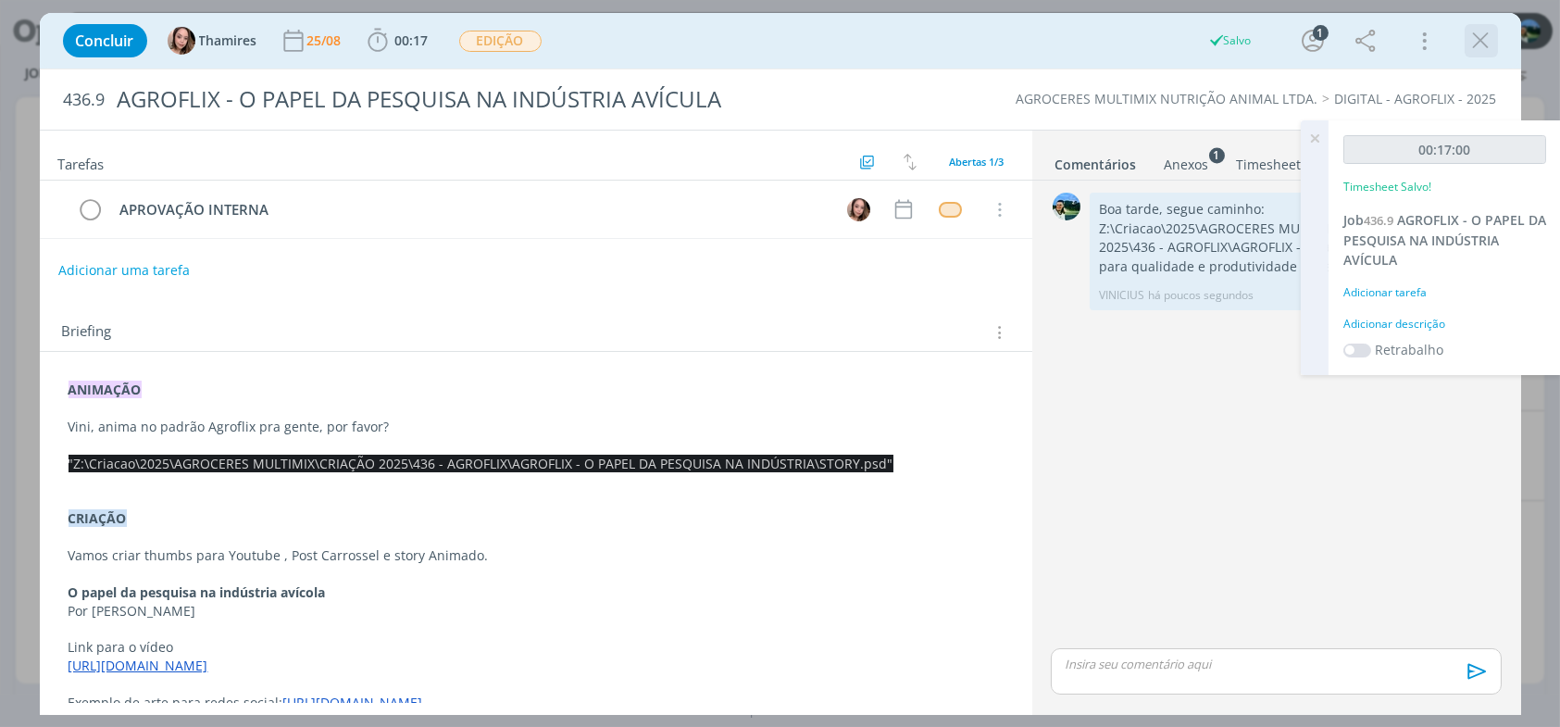
click at [1473, 36] on icon "dialog" at bounding box center [1481, 41] width 28 height 28
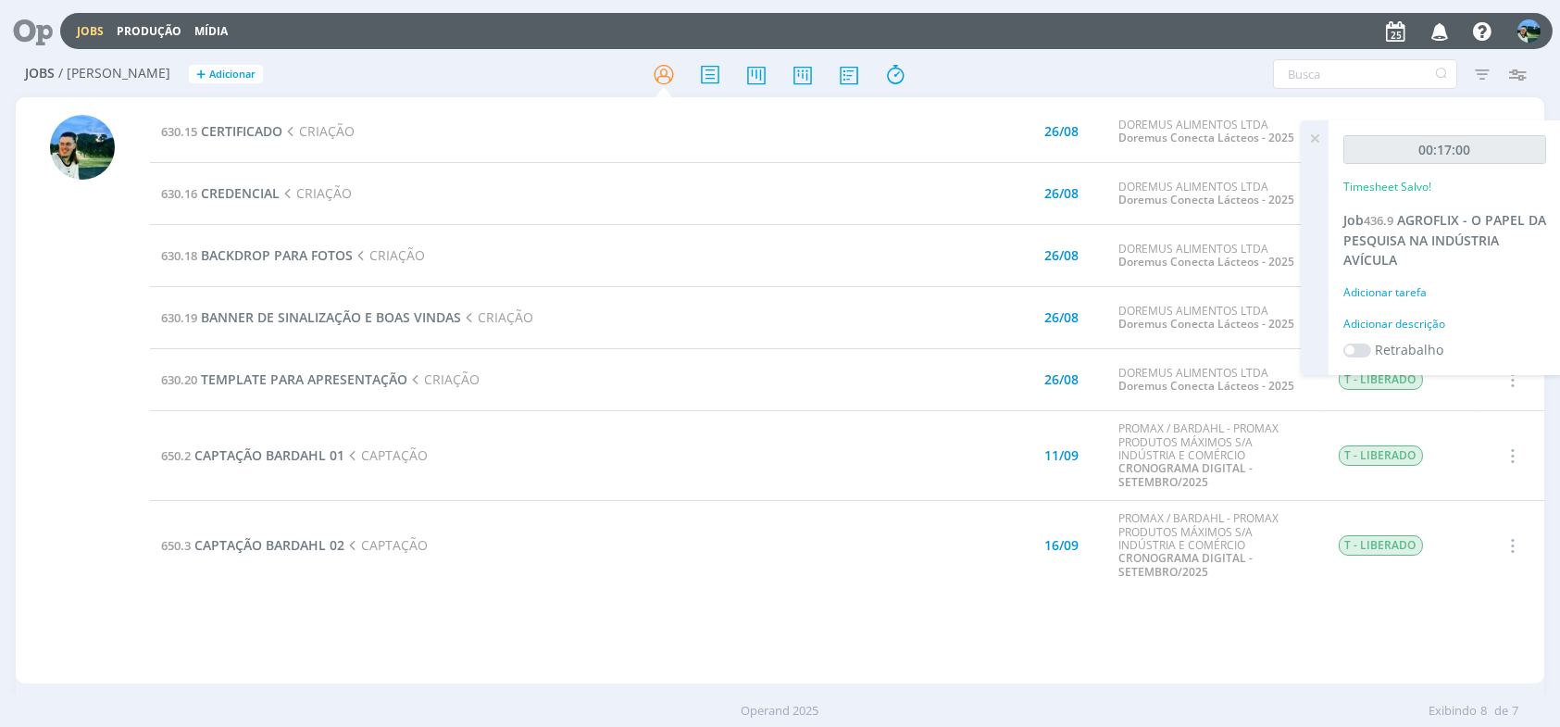
click at [1314, 143] on icon at bounding box center [1314, 138] width 33 height 36
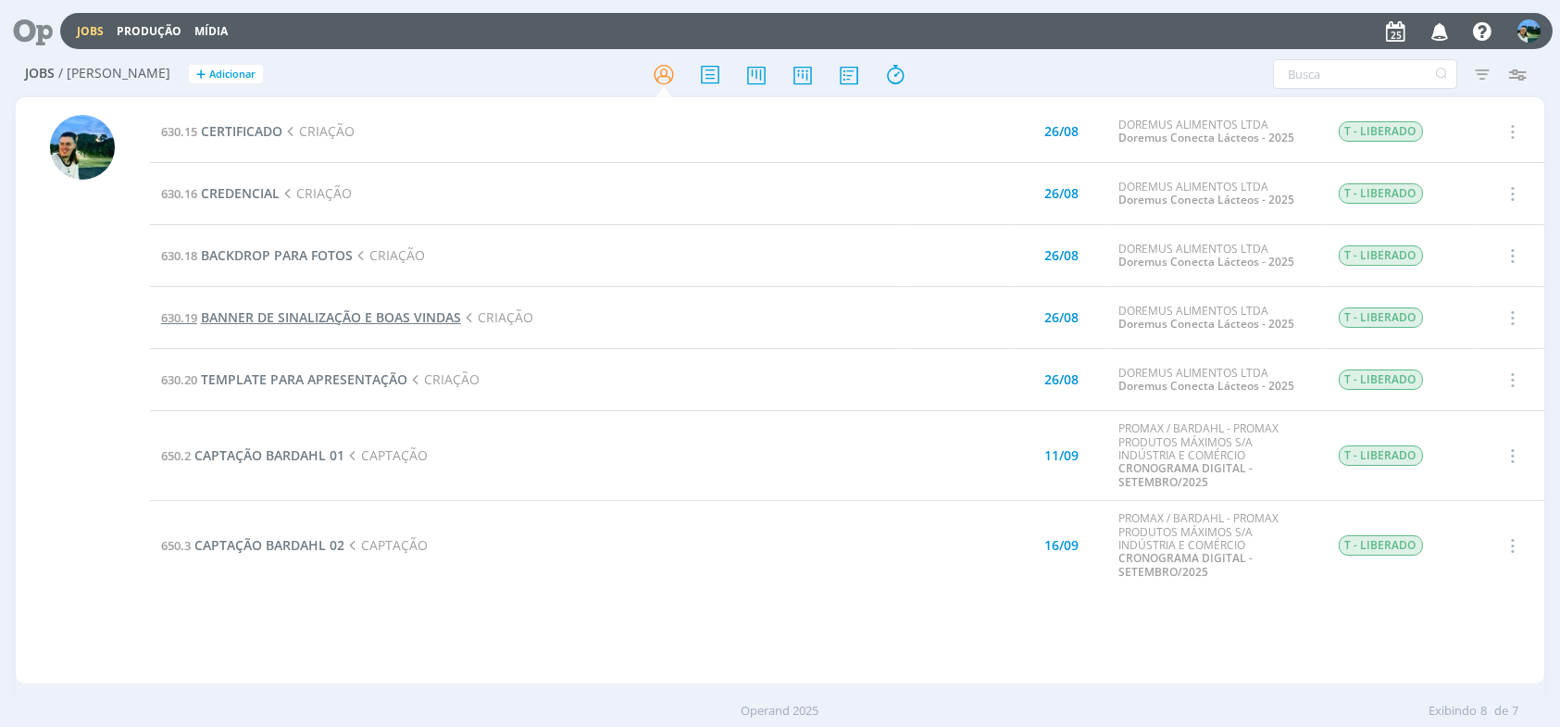
click at [430, 318] on span "BANNER DE SINALIZAÇÃO E BOAS VINDAS" at bounding box center [331, 317] width 260 height 18
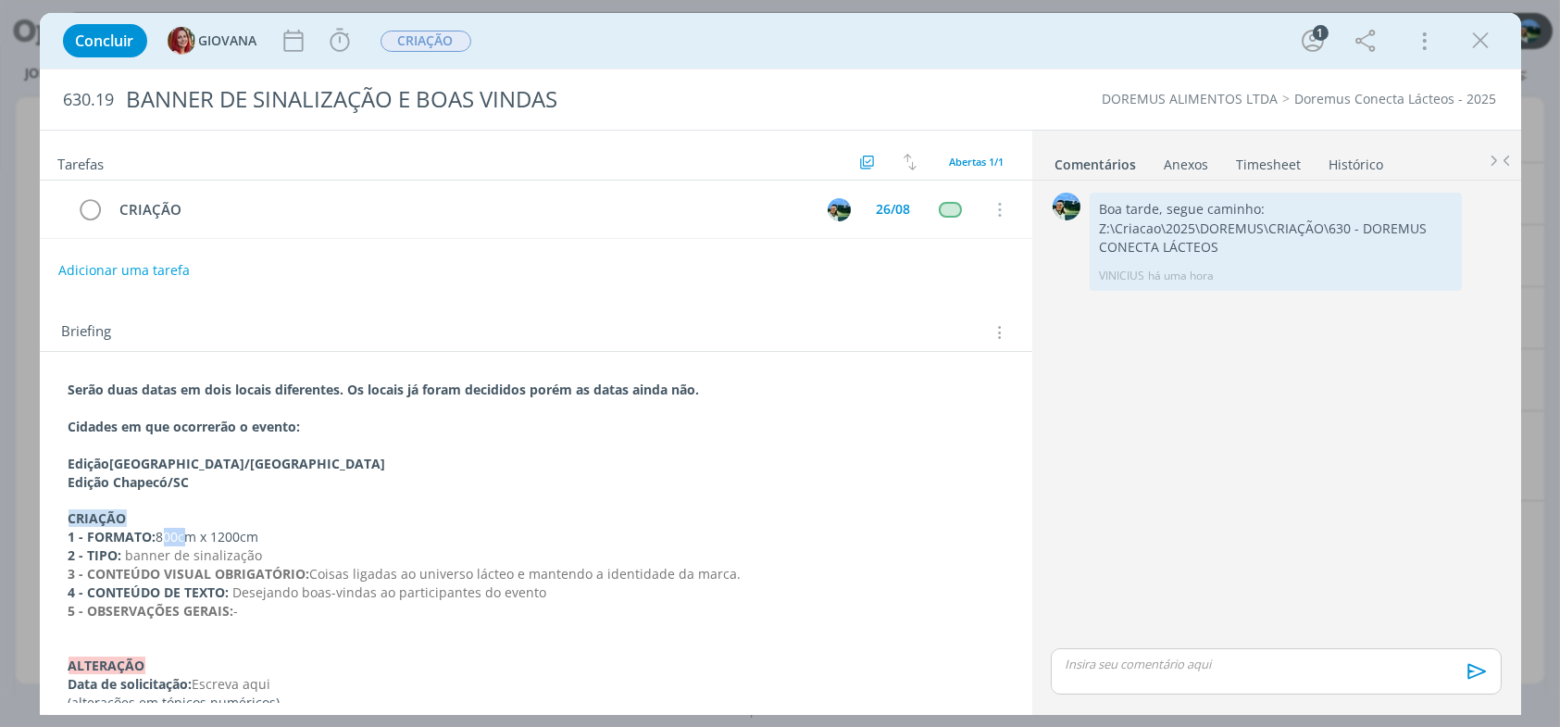
drag, startPoint x: 158, startPoint y: 535, endPoint x: 179, endPoint y: 536, distance: 20.4
click at [179, 536] on p "1 - FORMATO: 800cm x 1200cm" at bounding box center [536, 537] width 935 height 19
copy p "800"
drag, startPoint x: 214, startPoint y: 529, endPoint x: 239, endPoint y: 531, distance: 25.1
click at [239, 531] on p "1 - FORMATO: 800cm x 1200cm" at bounding box center [536, 537] width 935 height 19
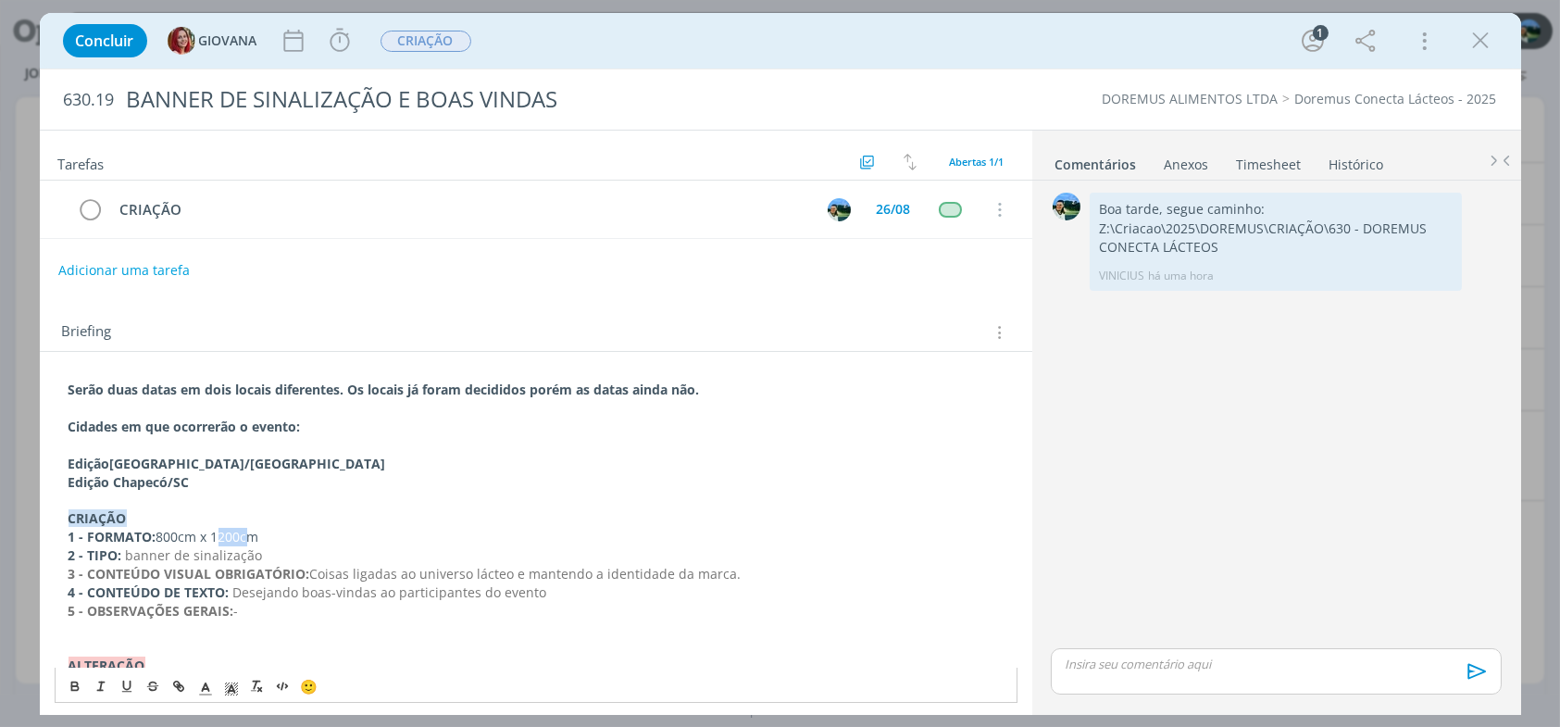
copy p "1200"
drag, startPoint x: 180, startPoint y: 532, endPoint x: 156, endPoint y: 532, distance: 23.1
click at [156, 532] on p "1 - FORMATO: 800cm x 1200cm" at bounding box center [536, 537] width 935 height 19
drag, startPoint x: 211, startPoint y: 534, endPoint x: 240, endPoint y: 535, distance: 28.7
click at [240, 535] on p "1 - FORMATO: 800cm x 1200cm" at bounding box center [536, 537] width 935 height 19
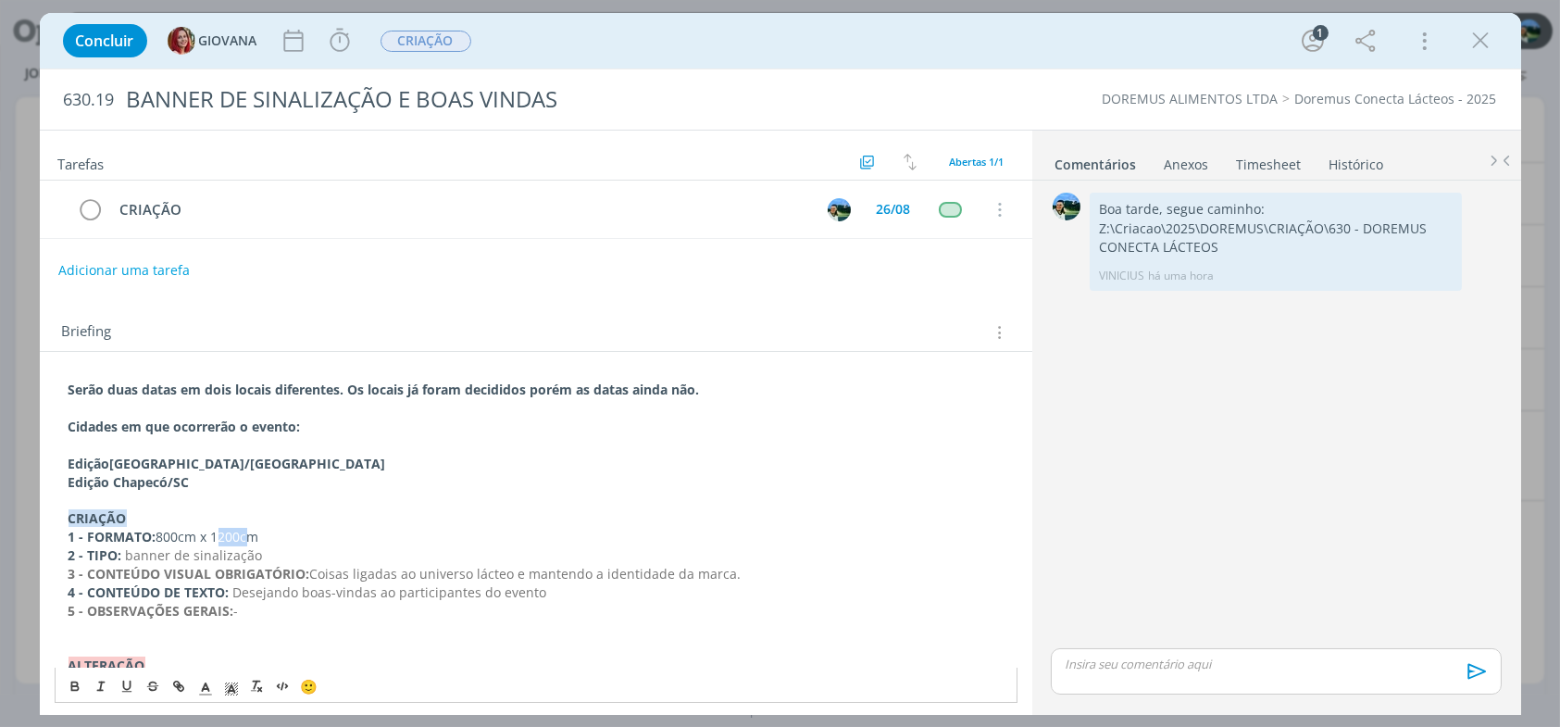
drag, startPoint x: 156, startPoint y: 533, endPoint x: 522, endPoint y: 514, distance: 367.1
click at [364, 539] on p "1 - FORMATO: 800cm x 1200cm" at bounding box center [536, 537] width 935 height 19
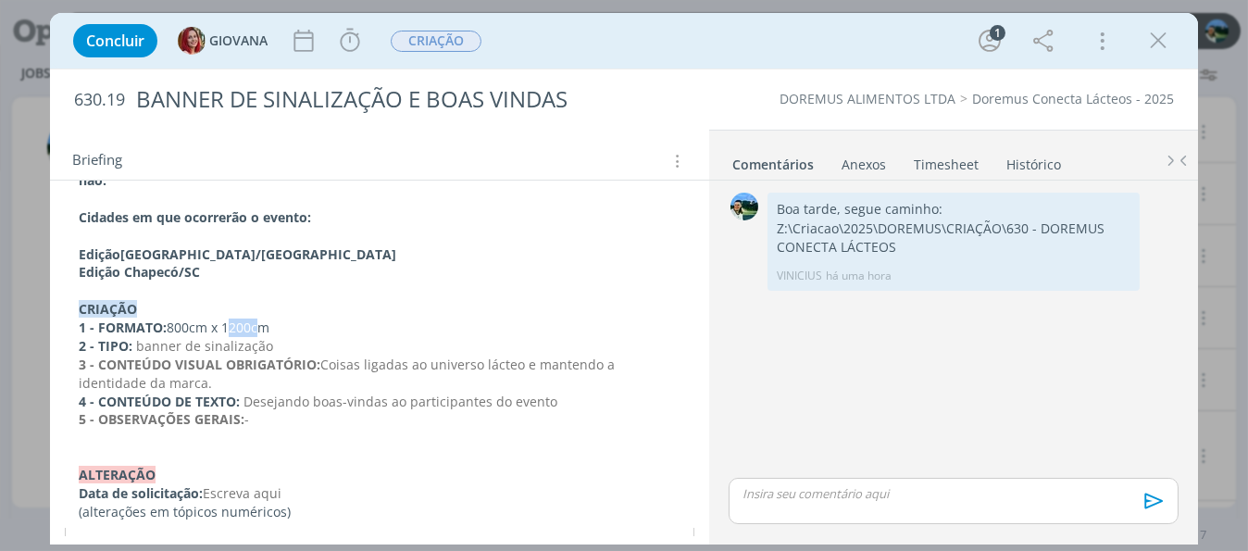
scroll to position [258, 0]
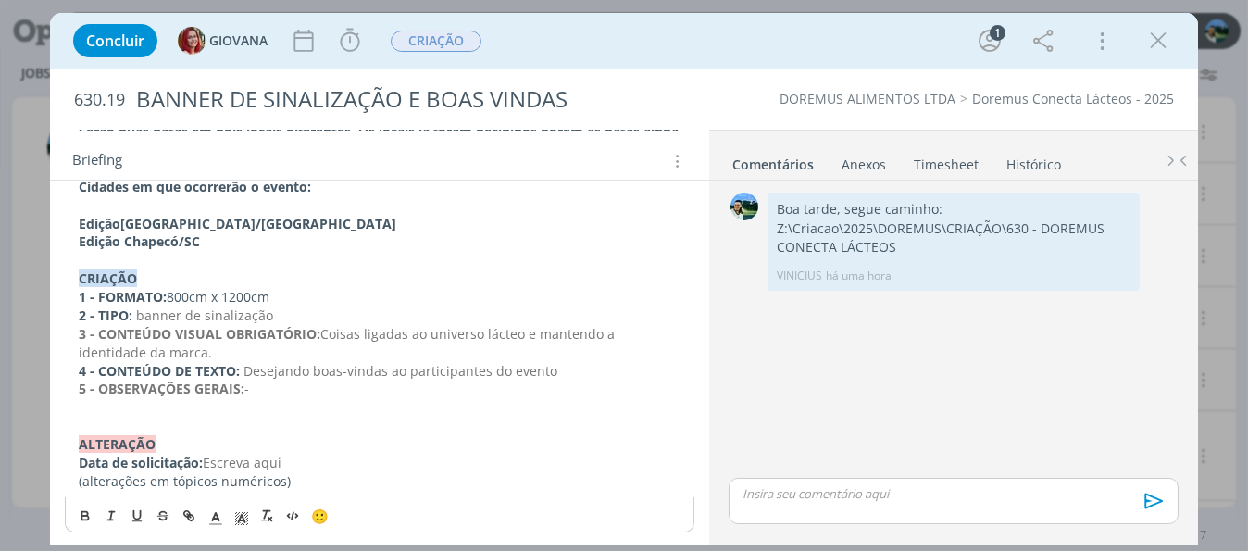
click at [815, 482] on div "dialog" at bounding box center [954, 501] width 450 height 46
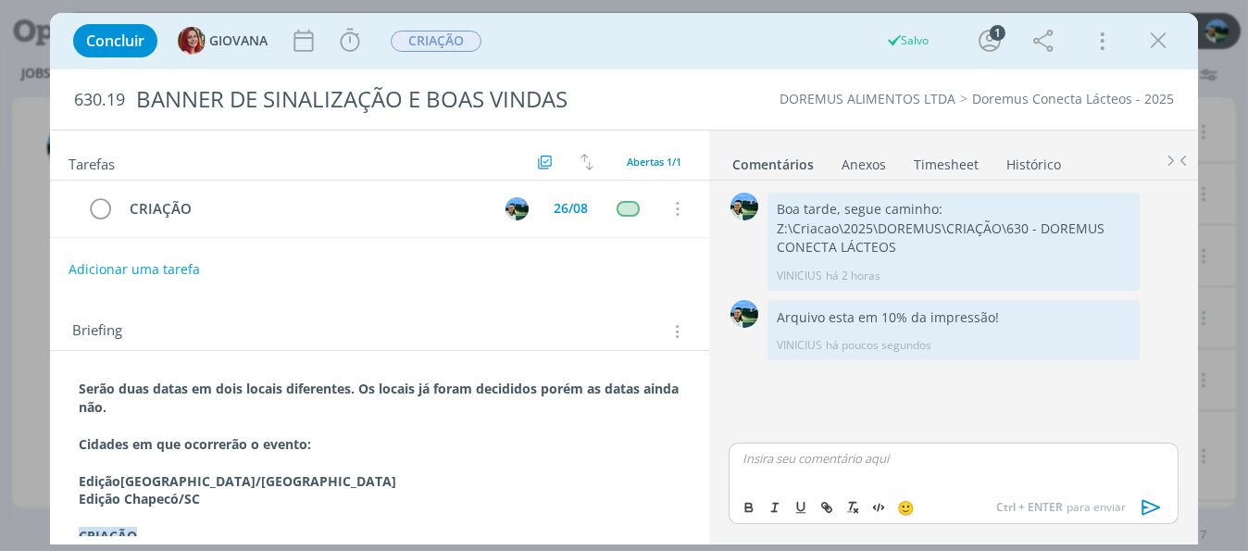
scroll to position [0, 0]
click at [443, 38] on span "CRIAÇÃO" at bounding box center [436, 41] width 91 height 21
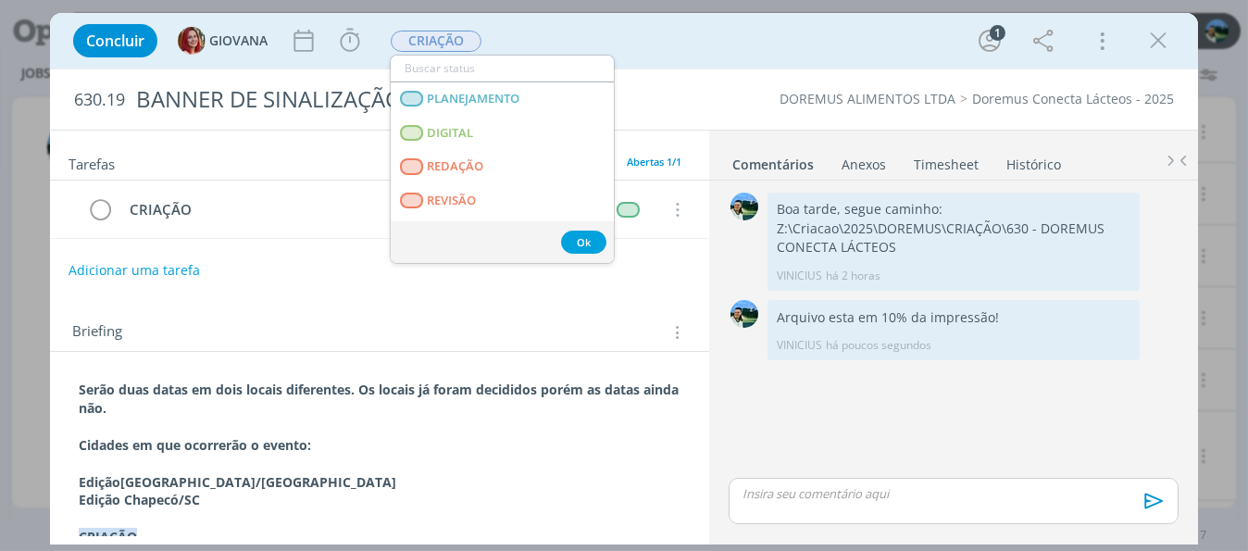
click at [561, 33] on div "Concluir GIOVANA Iniciar Apontar Data * [DATE] Horas * 00:00 Tarefa Selecione a…" at bounding box center [624, 41] width 1120 height 44
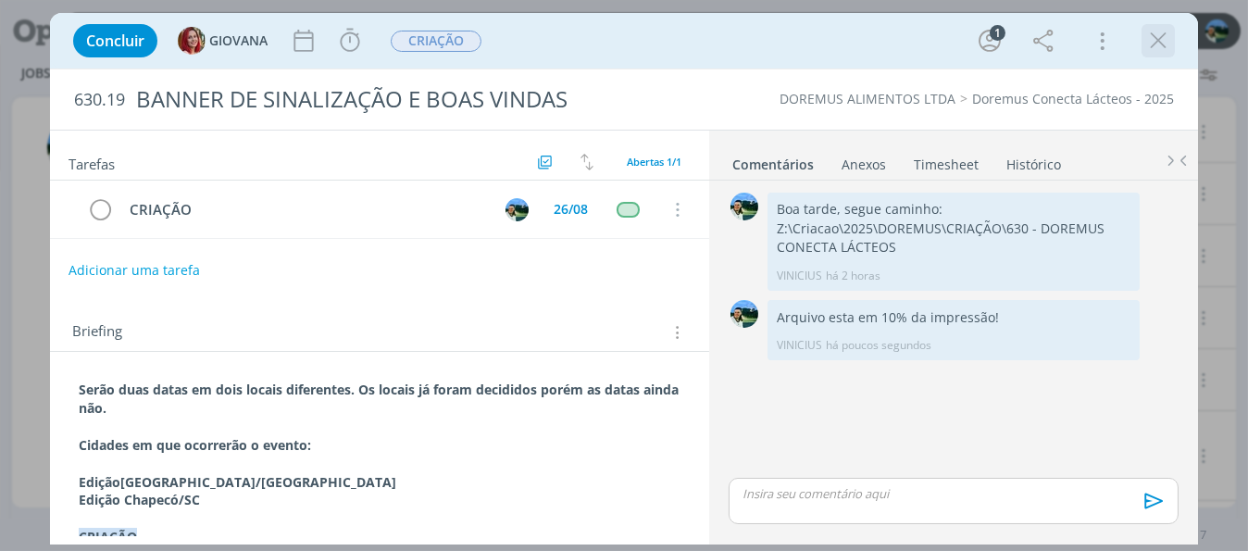
click at [1165, 47] on icon "dialog" at bounding box center [1158, 41] width 28 height 28
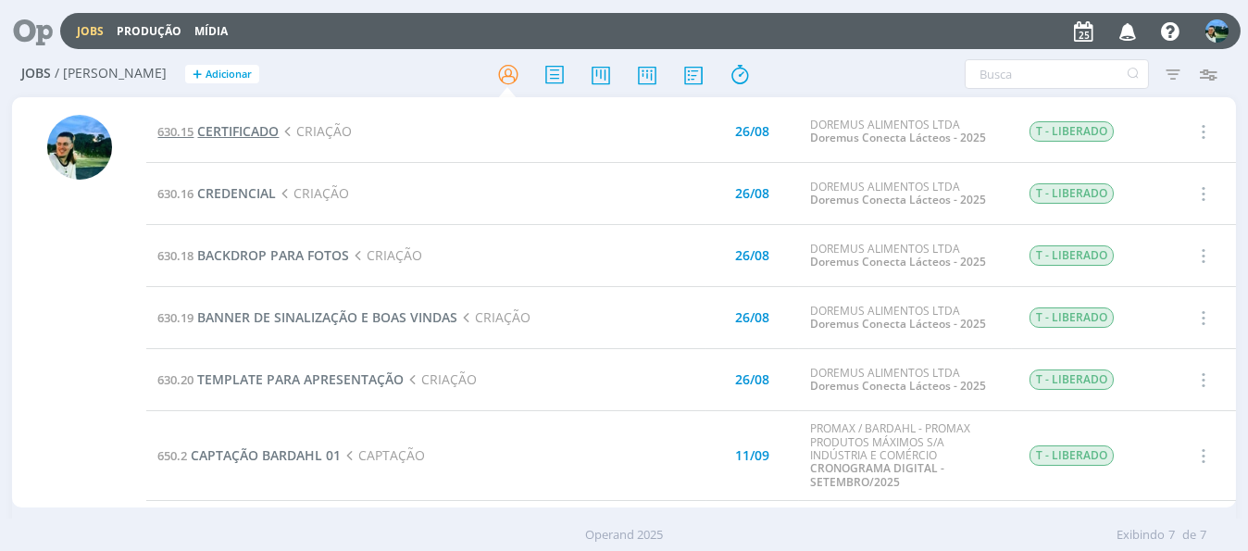
click at [259, 130] on span "CERTIFICADO" at bounding box center [237, 131] width 81 height 18
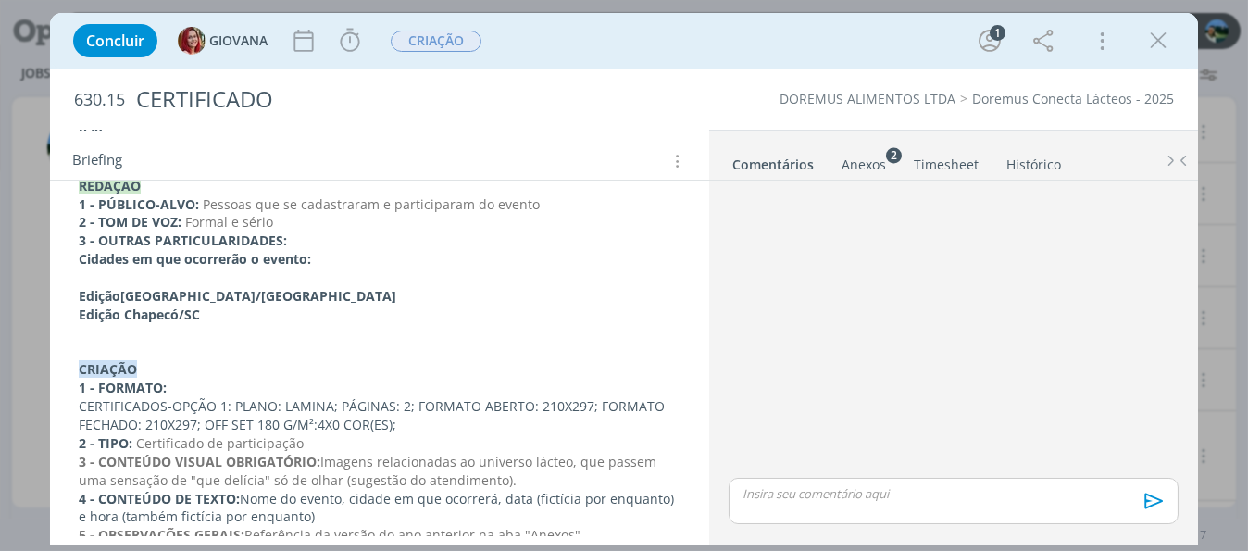
scroll to position [370, 0]
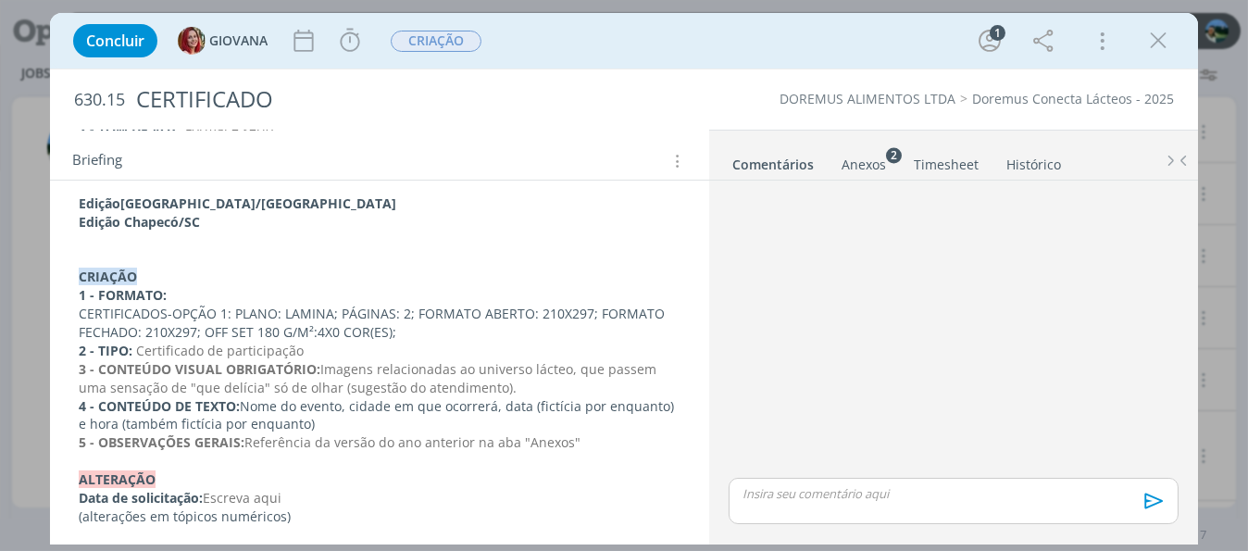
click at [865, 172] on div "Anexos 2" at bounding box center [864, 165] width 44 height 19
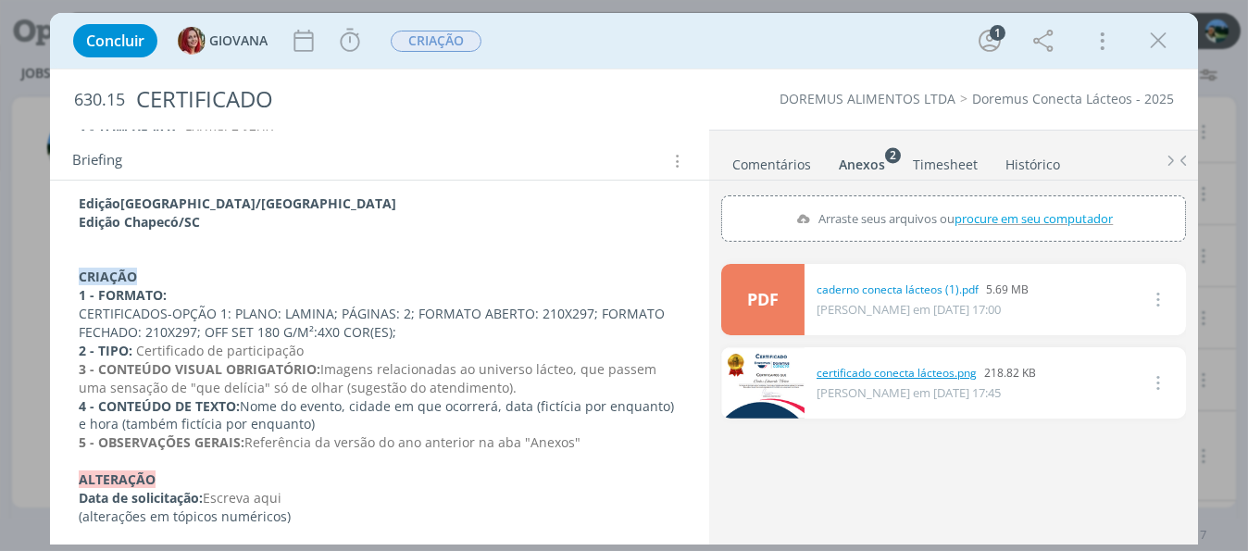
click at [854, 371] on link "certificado conecta lácteos.png" at bounding box center [897, 373] width 160 height 17
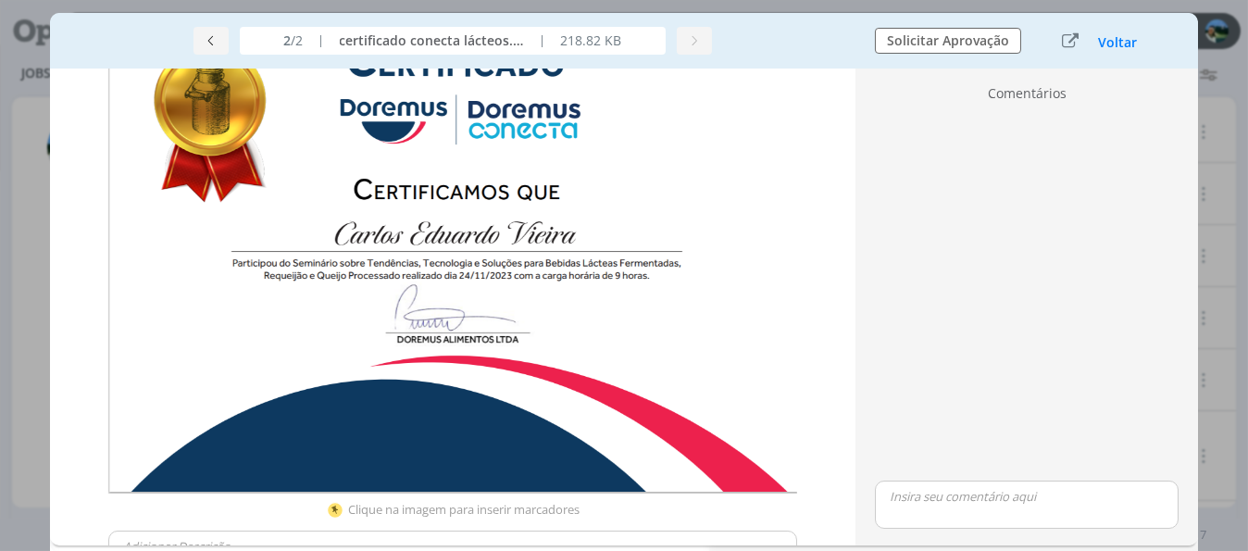
scroll to position [0, 0]
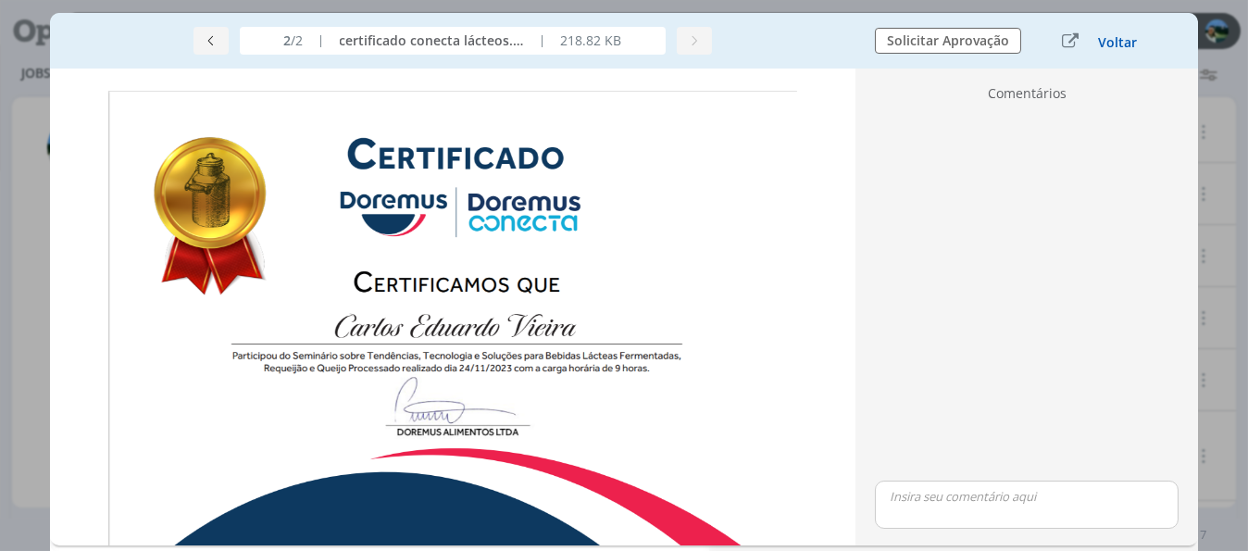
click at [1113, 43] on button "Voltar" at bounding box center [1117, 42] width 41 height 15
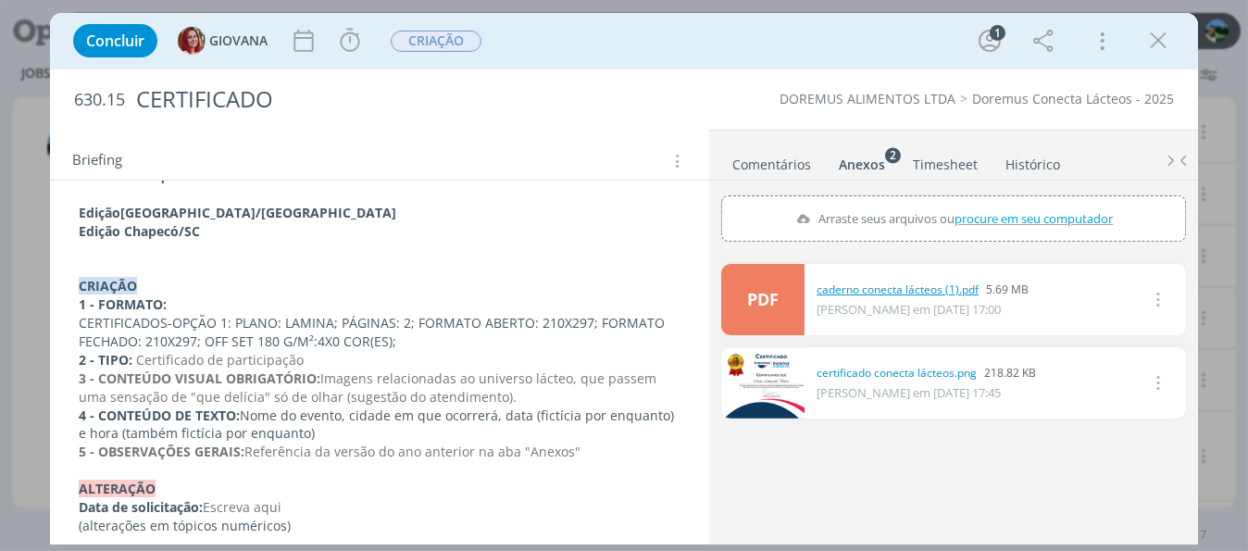
click at [858, 288] on link "caderno conecta lácteos (1).pdf" at bounding box center [898, 289] width 162 height 17
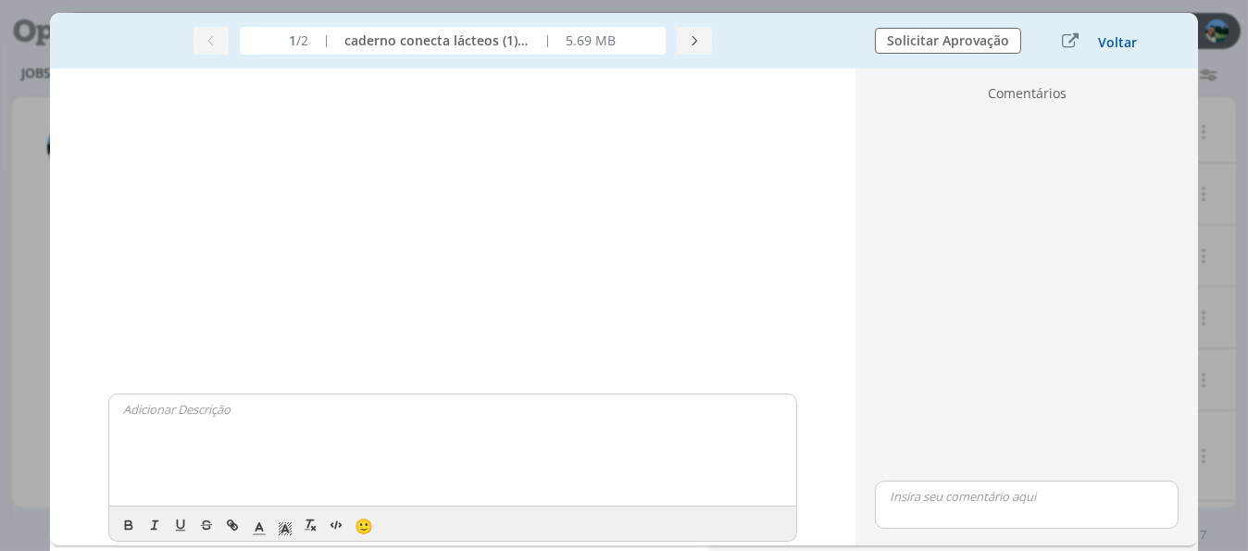
click at [1108, 44] on button "Voltar" at bounding box center [1117, 42] width 41 height 15
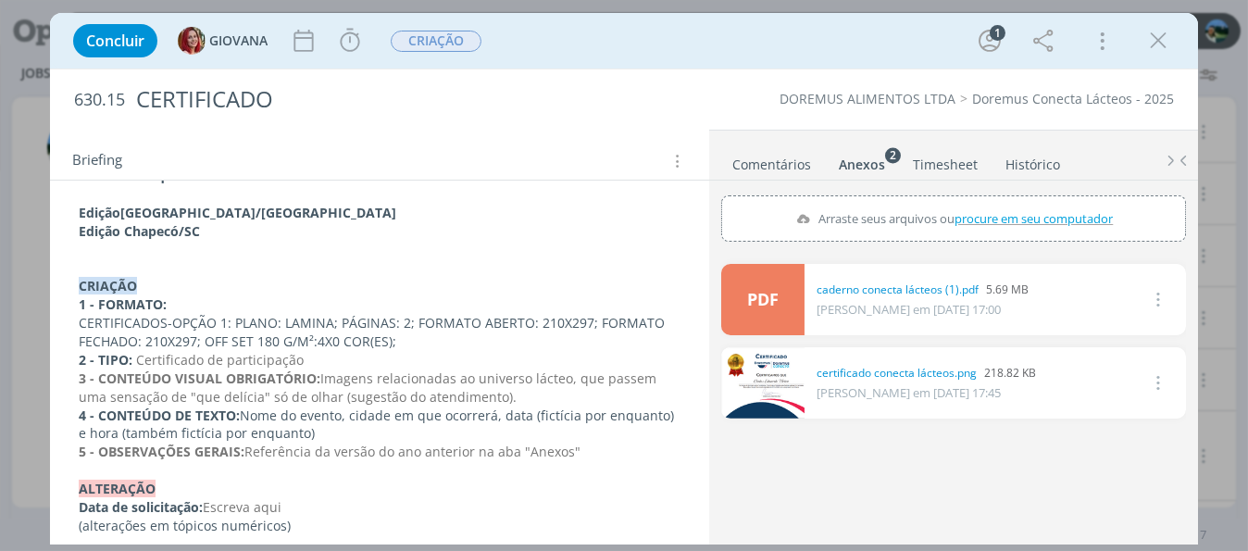
drag, startPoint x: 231, startPoint y: 318, endPoint x: 313, endPoint y: 313, distance: 82.6
click at [326, 314] on p "CERTIFICADOS-OPÇÃO 1: PLANO: LAMINA; PÁGINAS: 2; FORMATO ABERTO: 210X297; FORMA…" at bounding box center [380, 332] width 602 height 37
drag, startPoint x: 263, startPoint y: 324, endPoint x: 350, endPoint y: 312, distance: 87.9
click at [328, 318] on p "CERTIFICADOS-OPÇÃO 1: PLANO: LAMINA; PÁGINAS: 2; FORMATO ABERTO: 210X297; FORMA…" at bounding box center [380, 333] width 600 height 37
click at [357, 305] on p "1 - FORMATO:" at bounding box center [380, 305] width 600 height 19
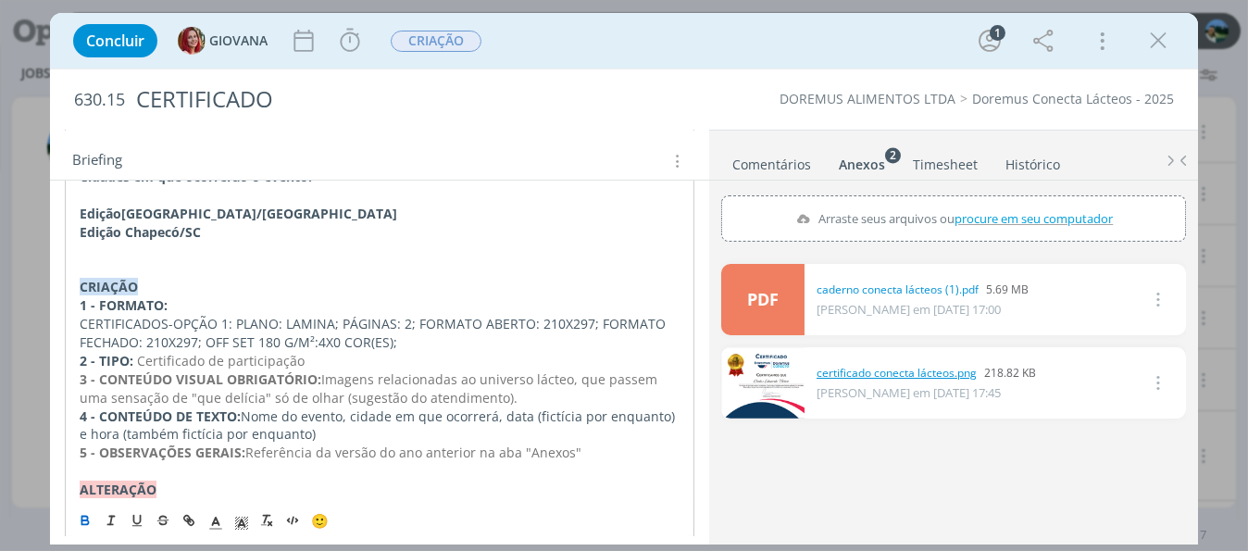
click at [867, 371] on link "certificado conecta lácteos.png" at bounding box center [897, 373] width 160 height 17
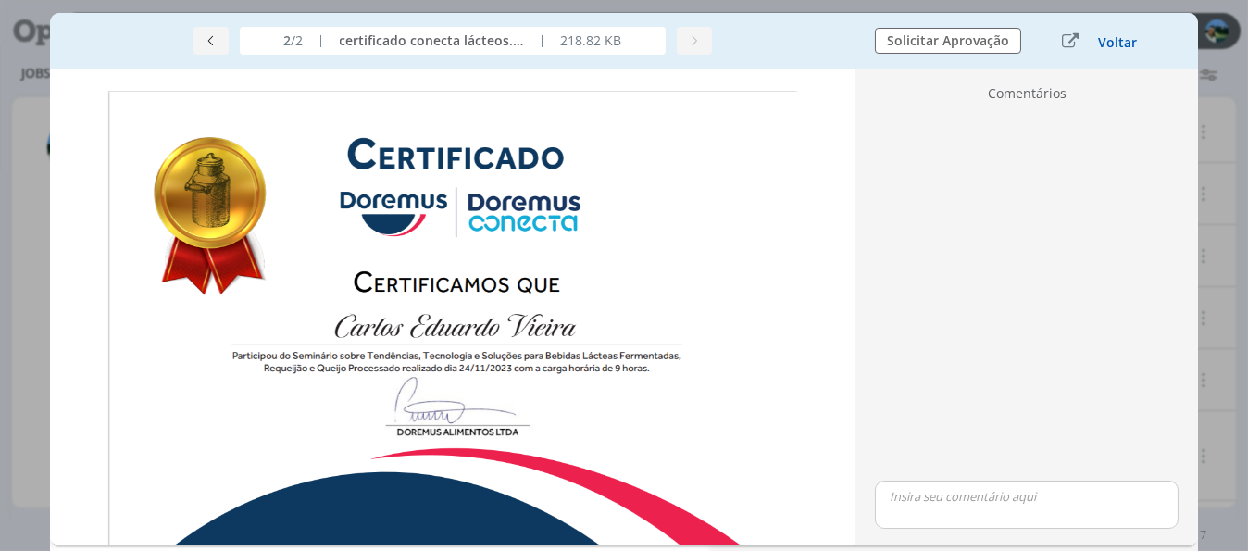
click at [1116, 43] on button "Voltar" at bounding box center [1117, 42] width 41 height 15
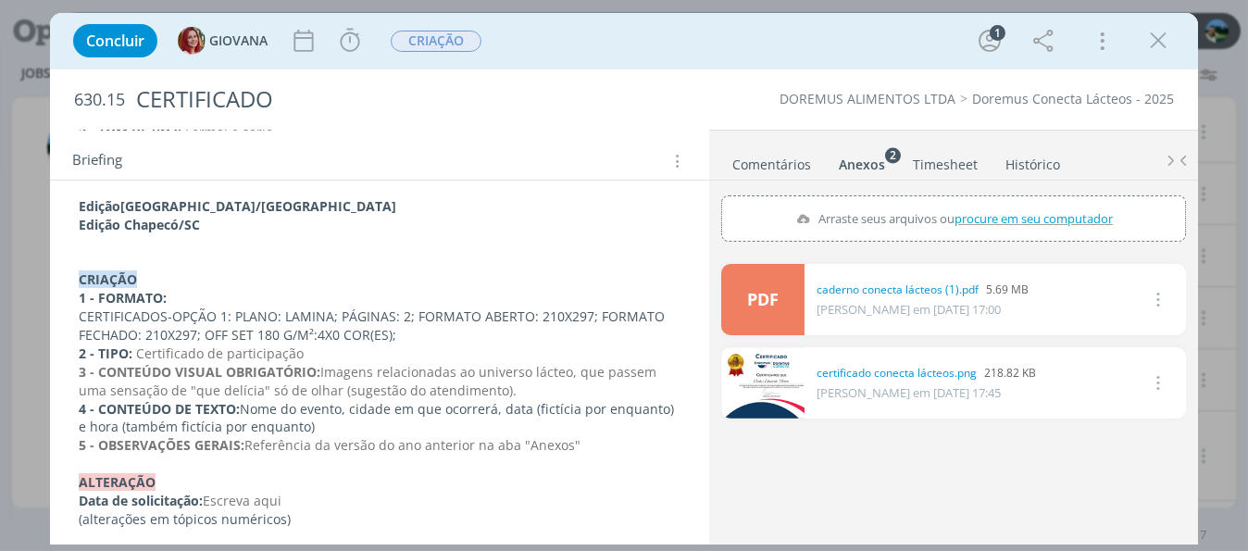
scroll to position [370, 0]
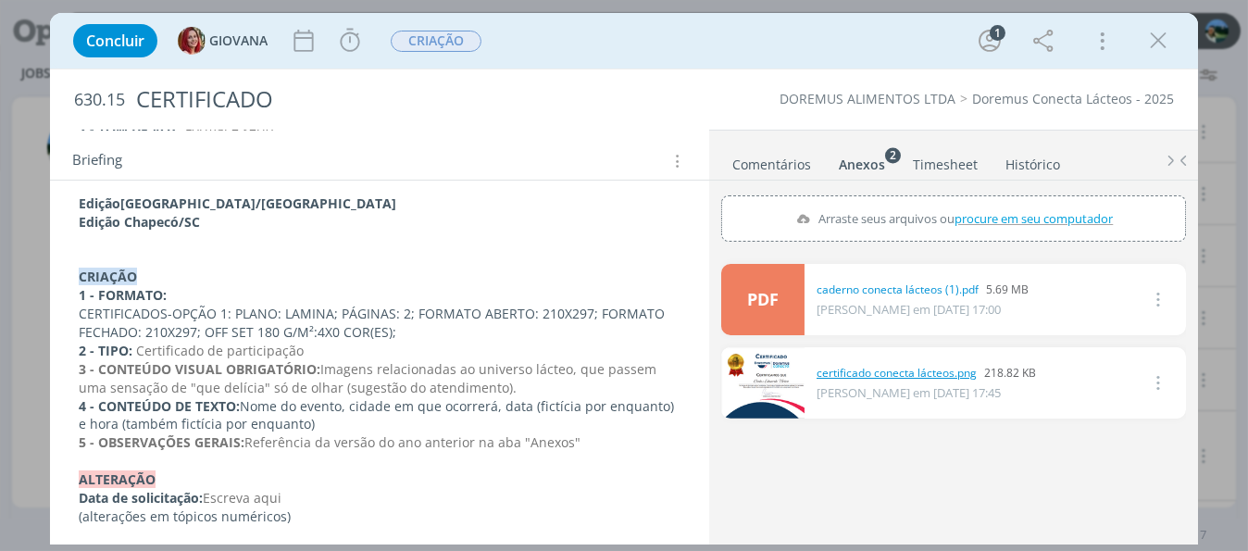
click at [847, 371] on link "certificado conecta lácteos.png" at bounding box center [897, 373] width 160 height 17
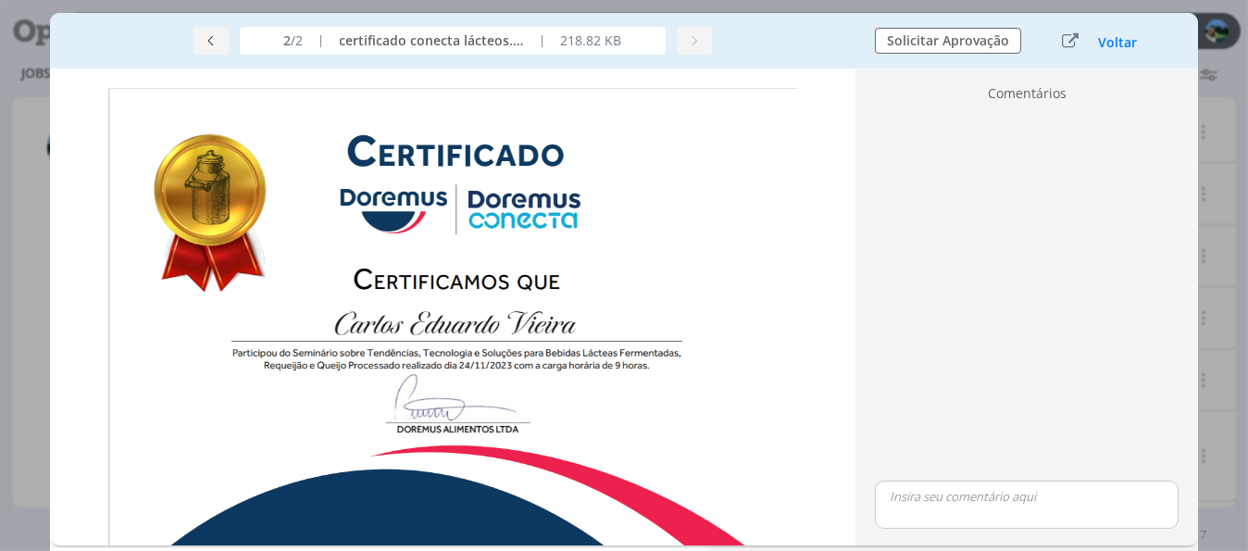
scroll to position [0, 0]
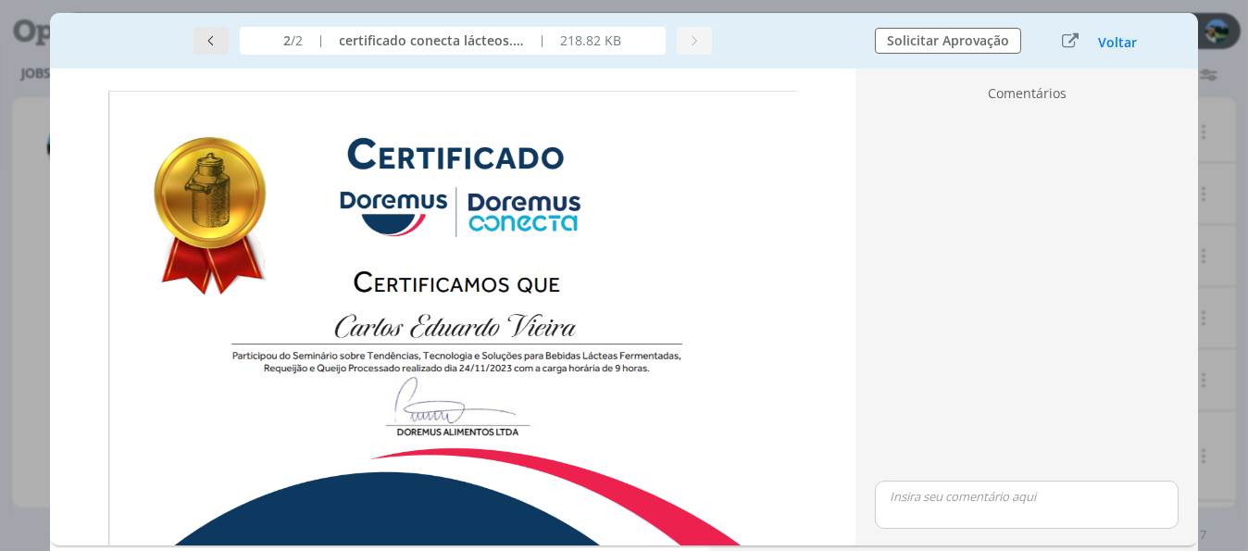
click at [211, 34] on icon "dialog" at bounding box center [211, 40] width 13 height 13
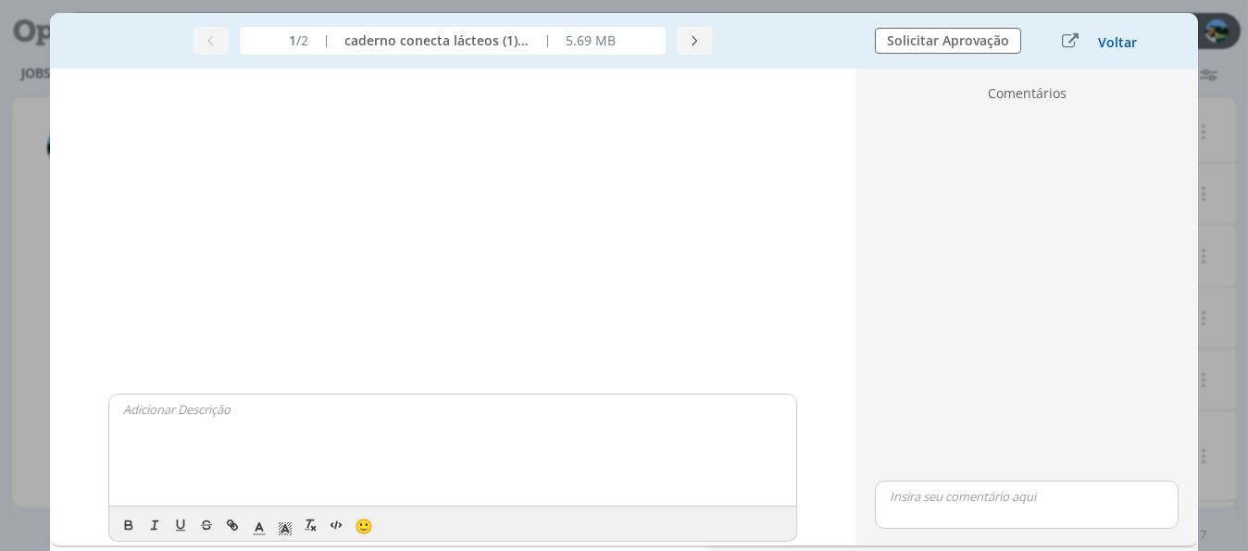
click at [1114, 37] on button "Voltar" at bounding box center [1117, 42] width 41 height 15
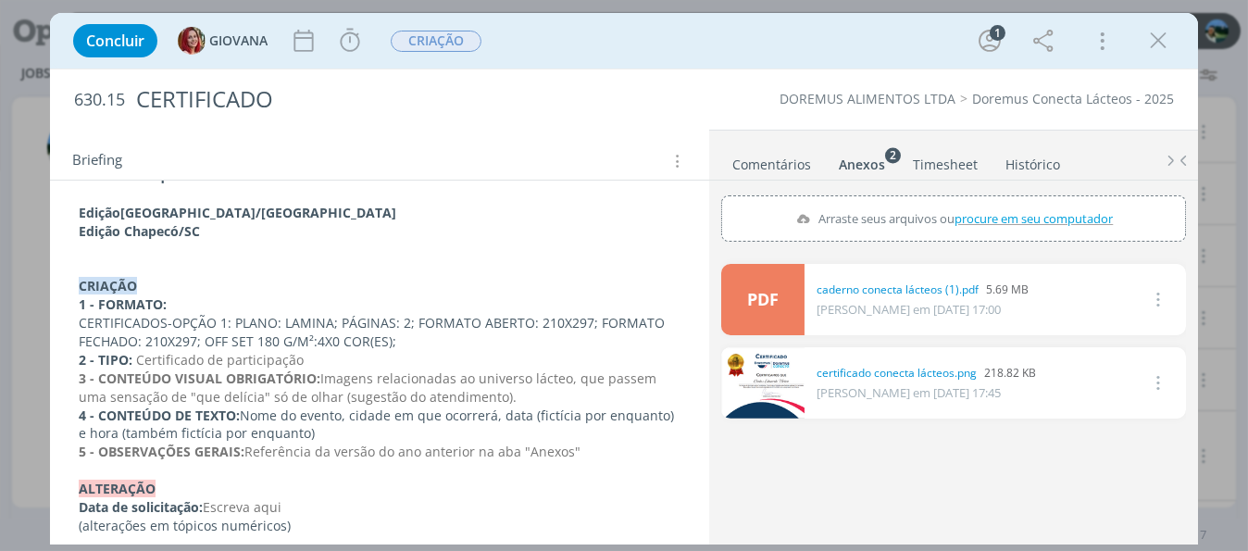
scroll to position [370, 0]
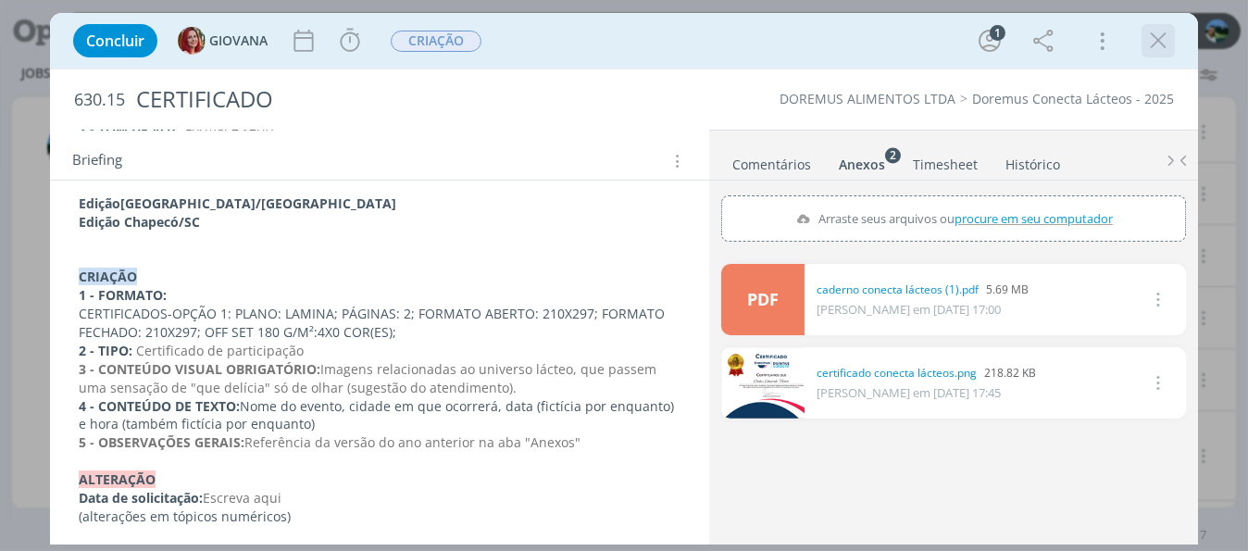
click at [1148, 42] on icon "dialog" at bounding box center [1158, 41] width 28 height 28
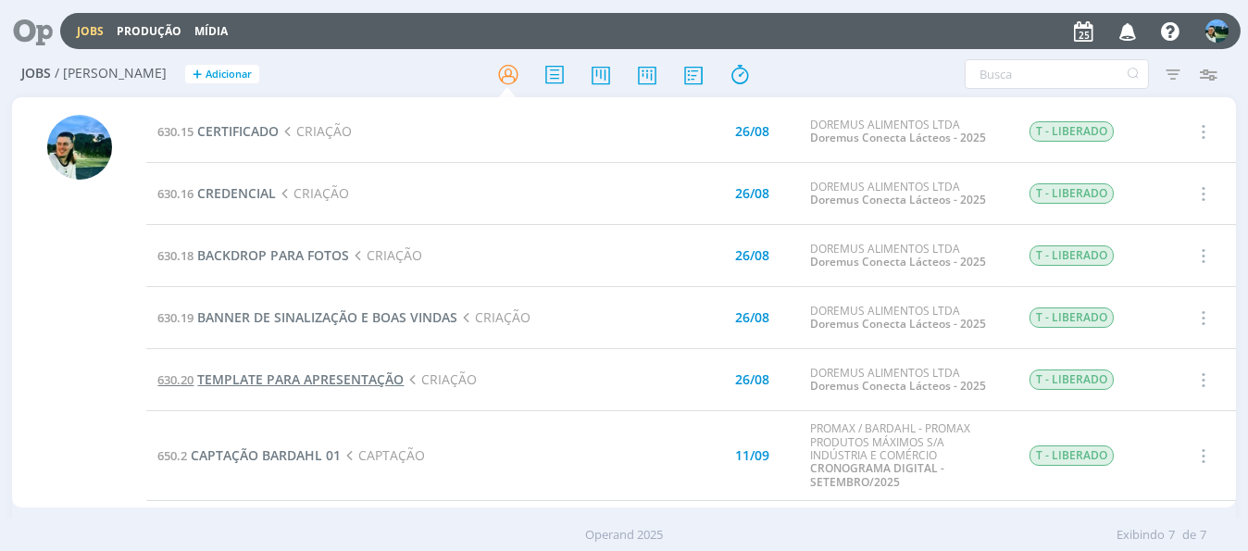
click at [292, 377] on span "TEMPLATE PARA APRESENTAÇÃO" at bounding box center [300, 379] width 206 height 18
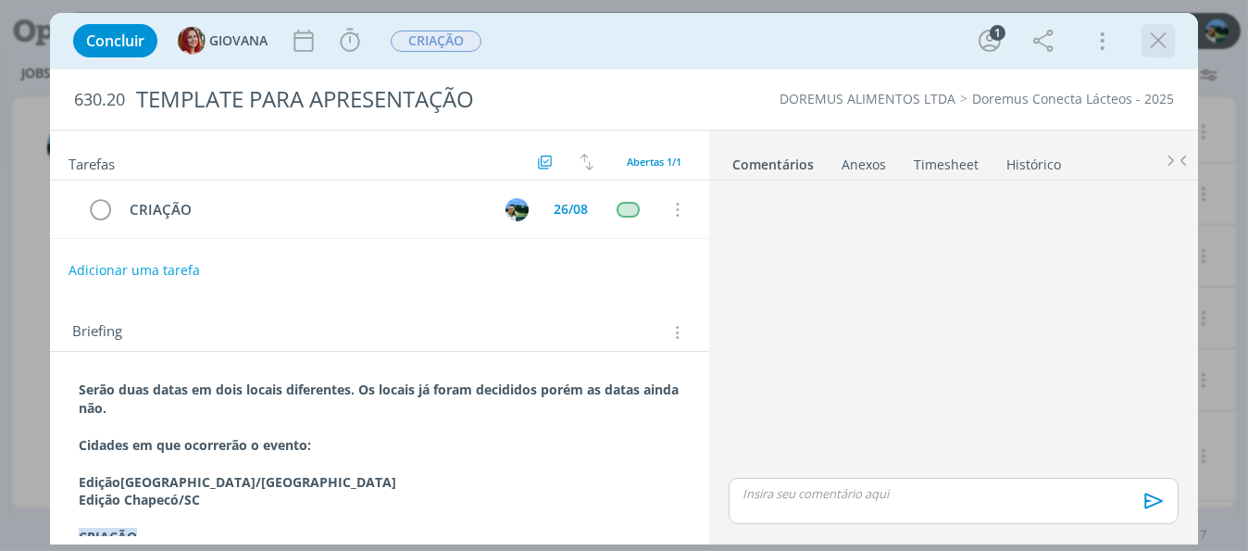
click at [1158, 44] on icon "dialog" at bounding box center [1158, 41] width 28 height 28
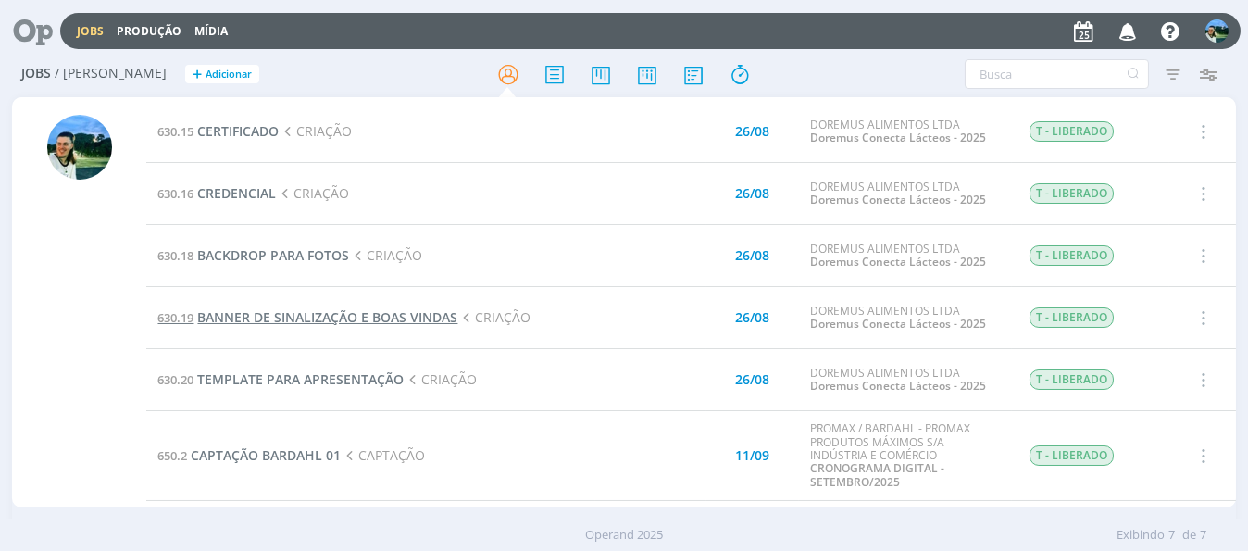
click at [278, 315] on span "BANNER DE SINALIZAÇÃO E BOAS VINDAS" at bounding box center [327, 317] width 260 height 18
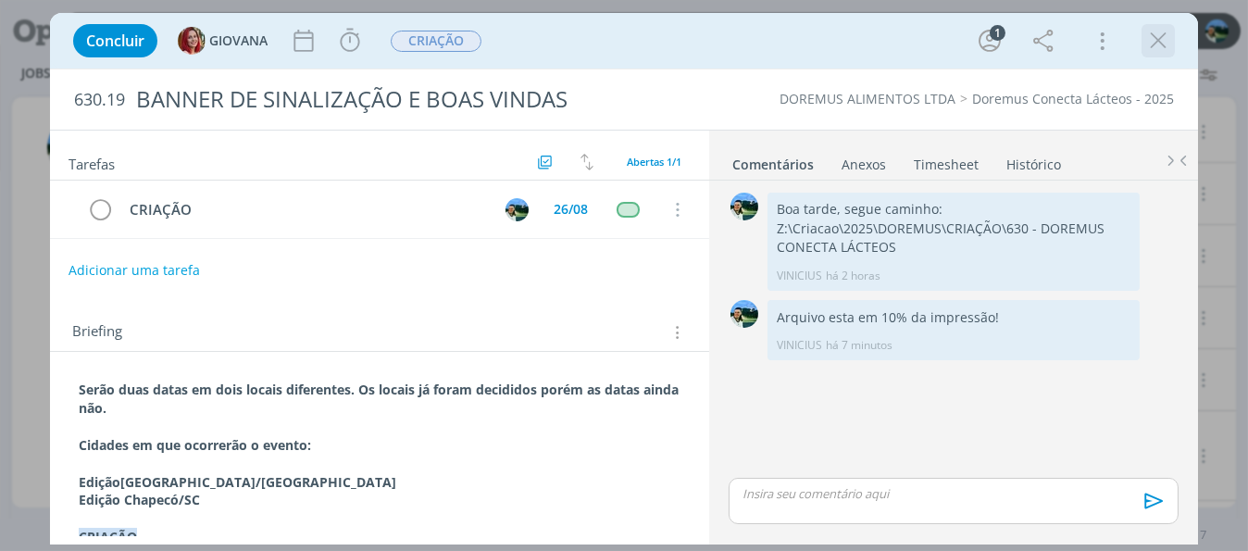
click at [1159, 52] on icon "dialog" at bounding box center [1158, 41] width 28 height 28
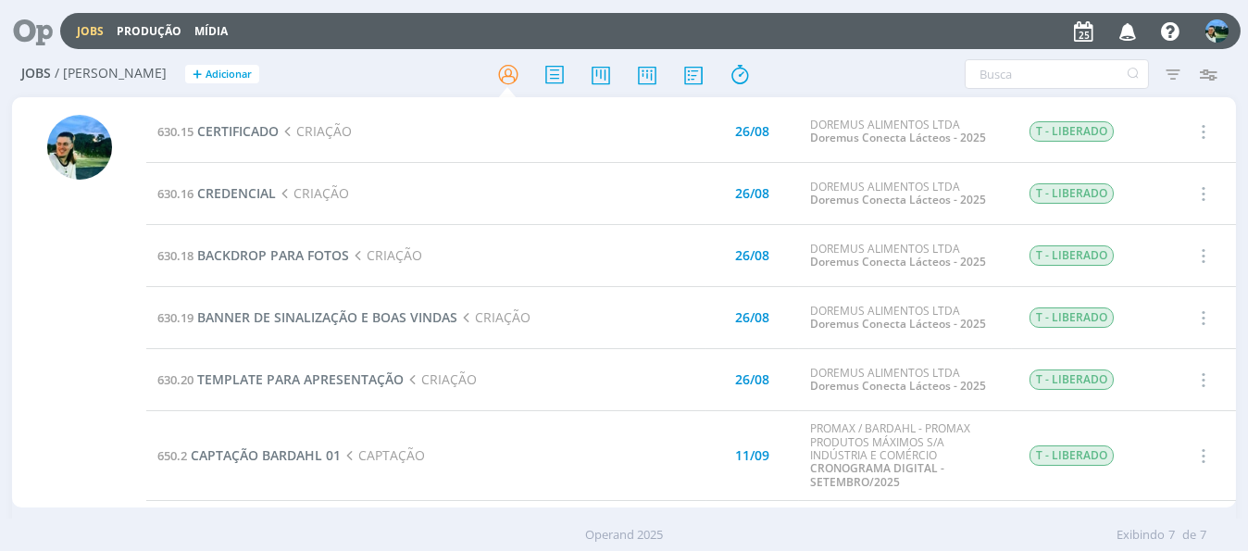
click at [250, 115] on td "630.15 CERTIFICADO CRIAÇÃO" at bounding box center [370, 132] width 448 height 62
click at [250, 136] on span "CERTIFICADO" at bounding box center [237, 131] width 81 height 18
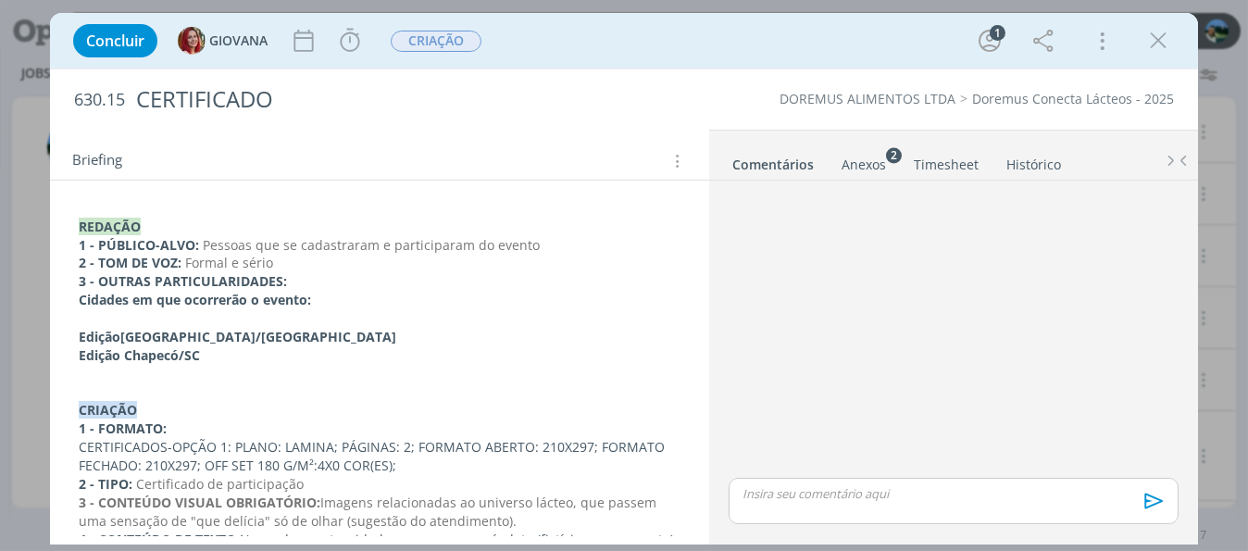
scroll to position [370, 0]
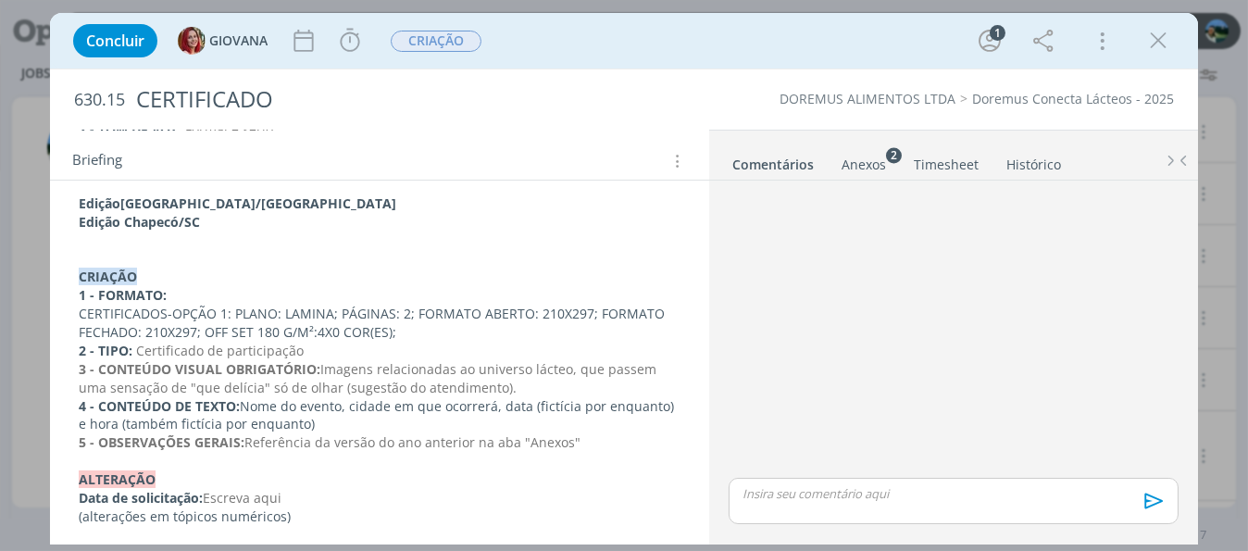
click at [847, 169] on div "Anexos 2" at bounding box center [864, 165] width 44 height 19
